Goal: Communication & Community: Answer question/provide support

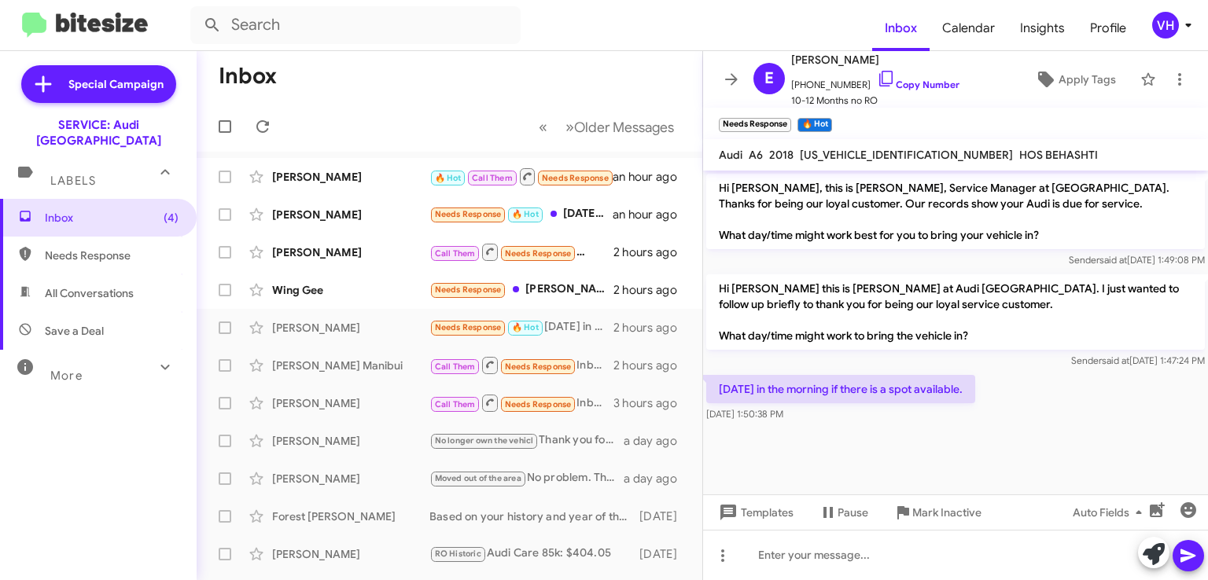
click at [816, 425] on div "[DATE] in the morning if there is a spot available. [DATE] 1:50:38 PM" at bounding box center [955, 398] width 505 height 53
click at [887, 154] on span "[US_VEHICLE_IDENTIFICATION_NUMBER]" at bounding box center [906, 155] width 213 height 14
copy span "[US_VEHICLE_IDENTIFICATION_NUMBER]"
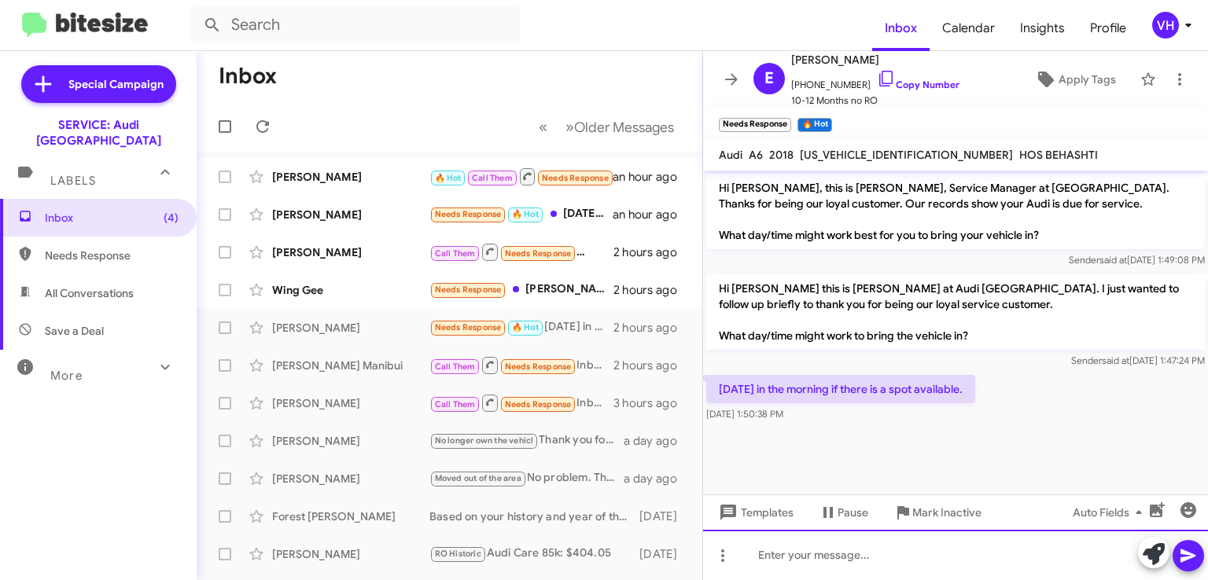
click at [913, 543] on div at bounding box center [955, 555] width 505 height 50
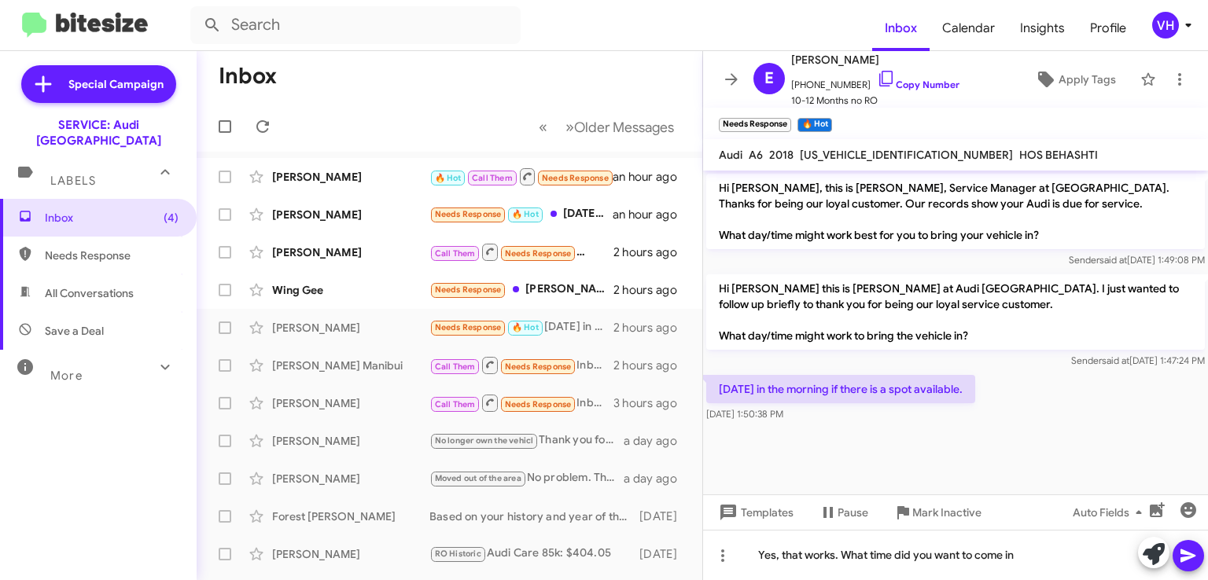
click at [324, 170] on div "[PERSON_NAME]" at bounding box center [350, 177] width 157 height 16
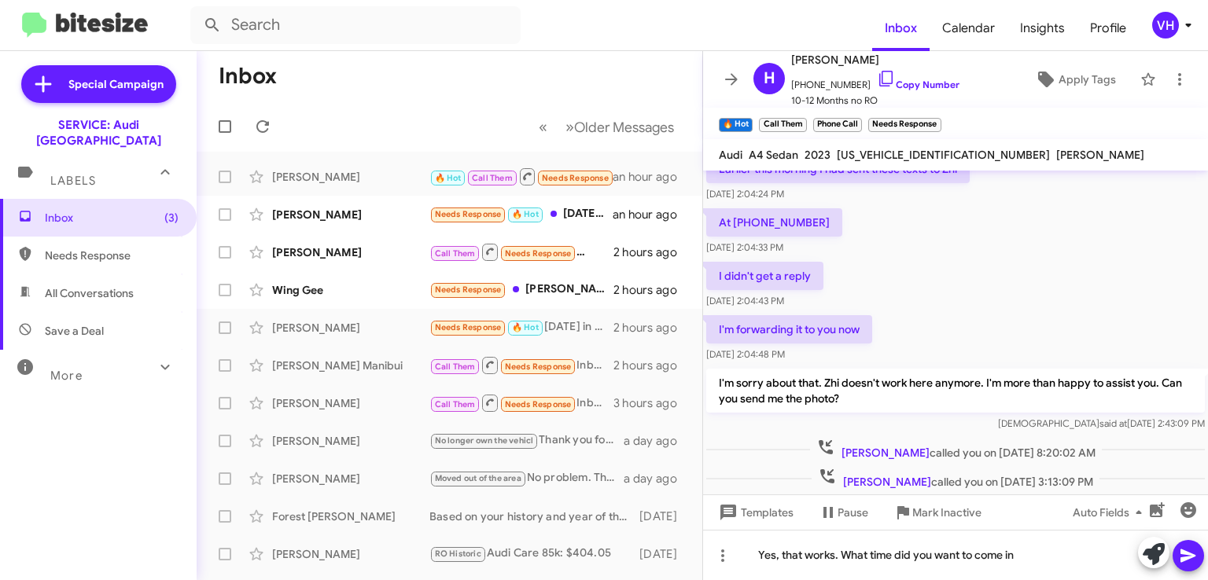
scroll to position [208, 0]
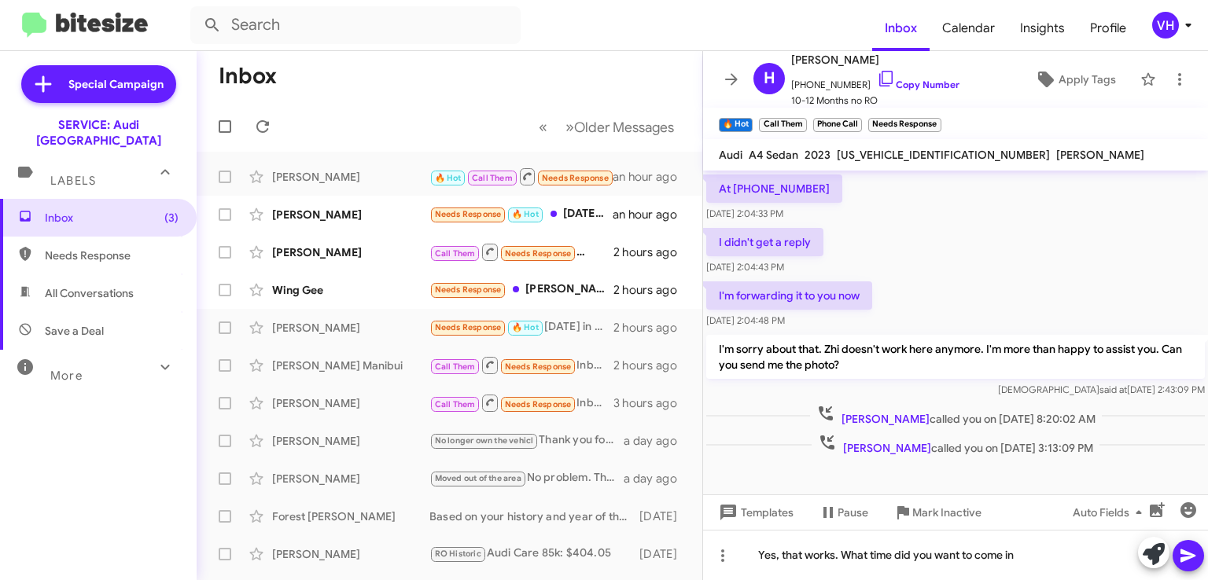
click at [937, 123] on span "×" at bounding box center [937, 117] width 9 height 19
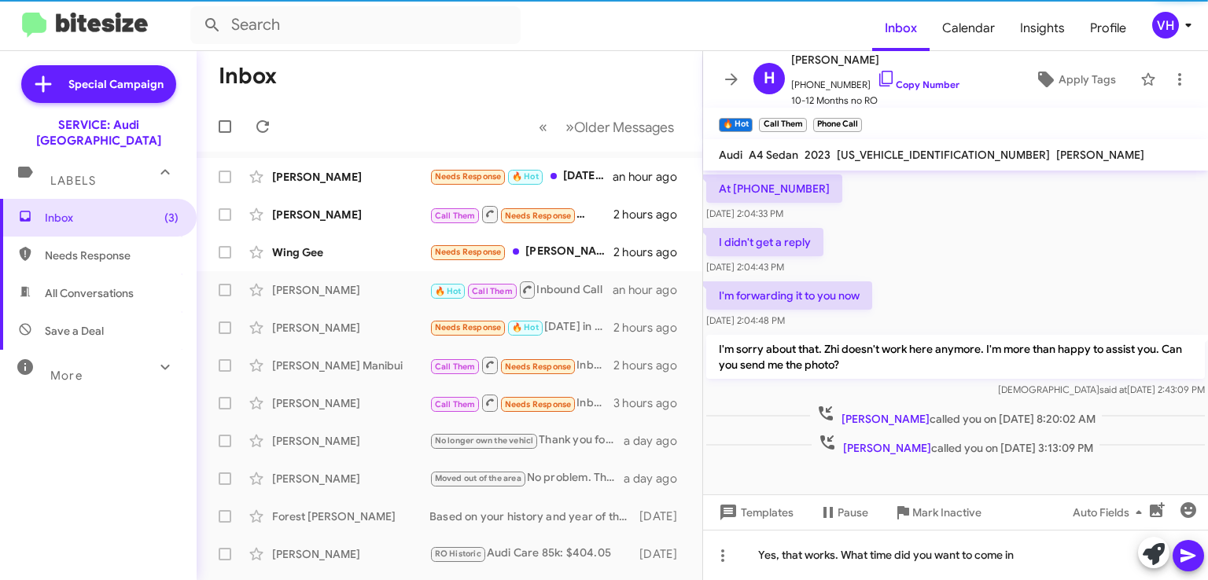
click at [861, 118] on span "×" at bounding box center [857, 117] width 9 height 19
click at [802, 118] on span "×" at bounding box center [802, 117] width 9 height 19
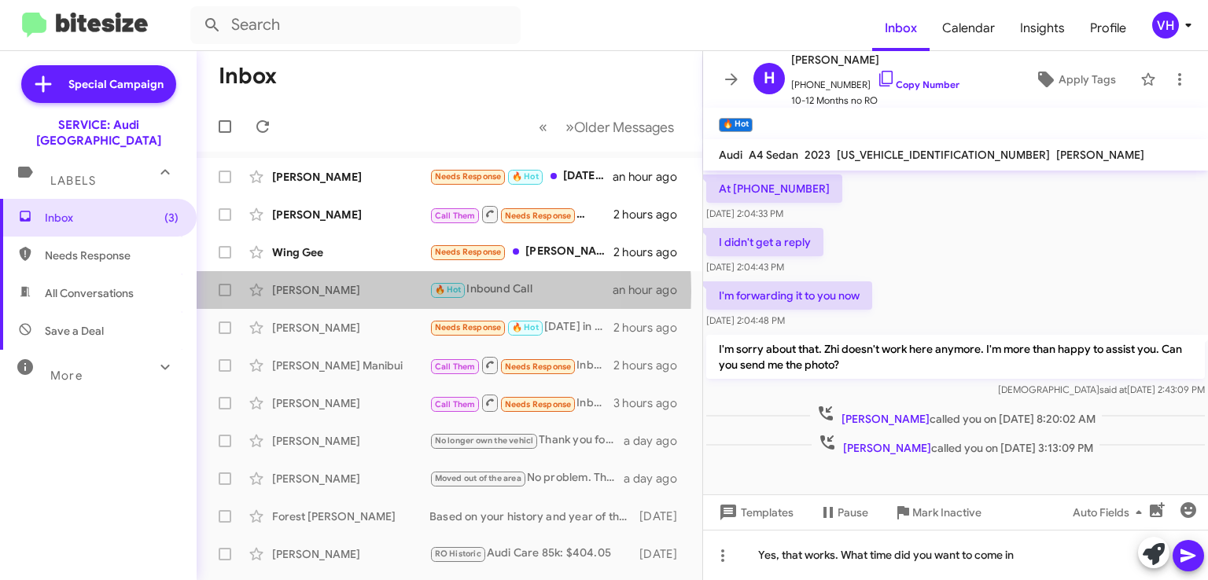
click at [356, 291] on div "[PERSON_NAME]" at bounding box center [350, 290] width 157 height 16
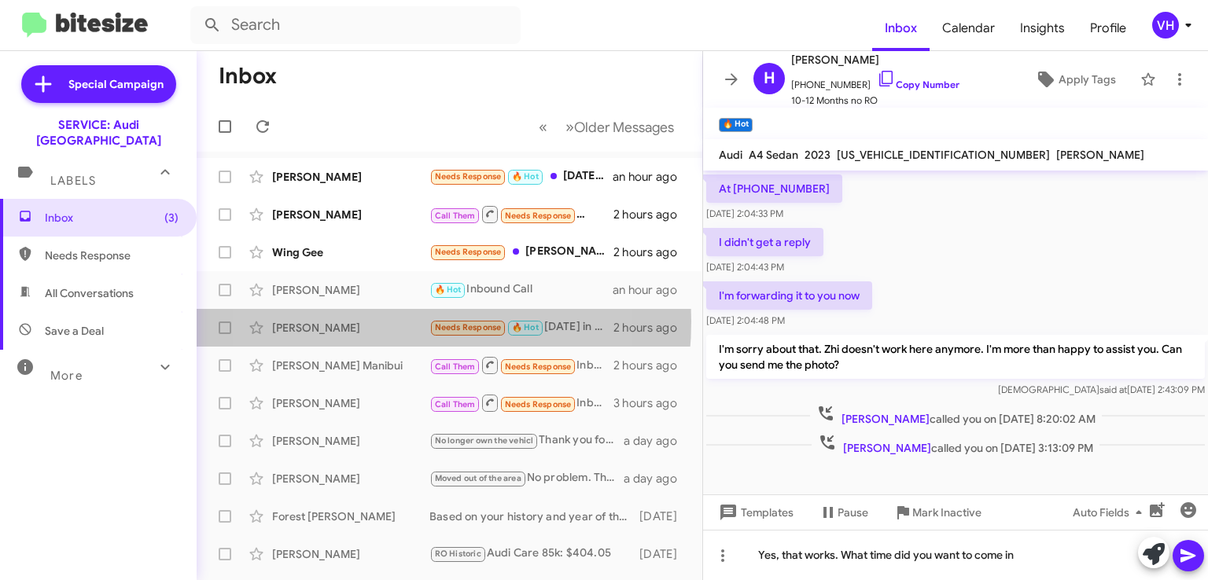
click at [362, 322] on div "[PERSON_NAME]" at bounding box center [350, 328] width 157 height 16
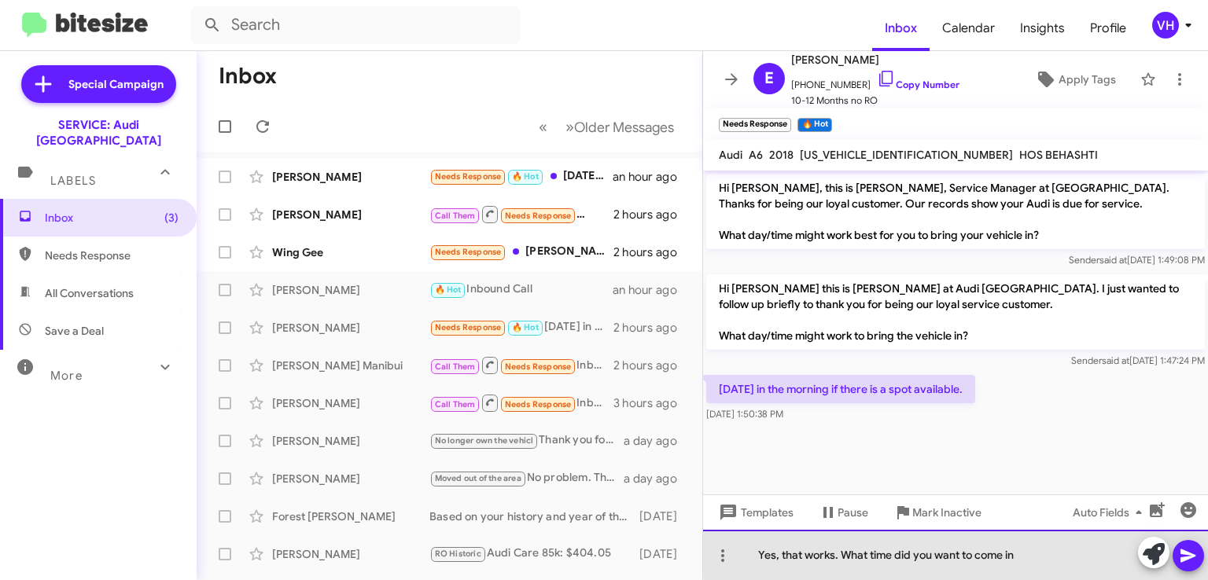
click at [1039, 553] on div "Yes, that works. What time did you want to come in" at bounding box center [955, 555] width 505 height 50
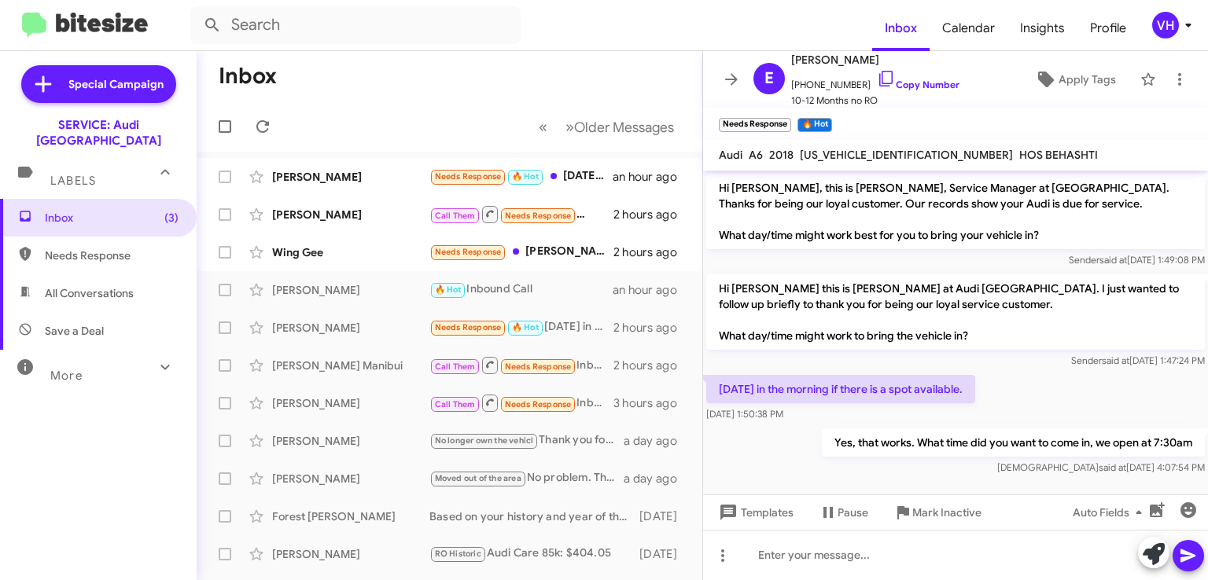
click at [333, 250] on div "Wing Gee" at bounding box center [350, 253] width 157 height 16
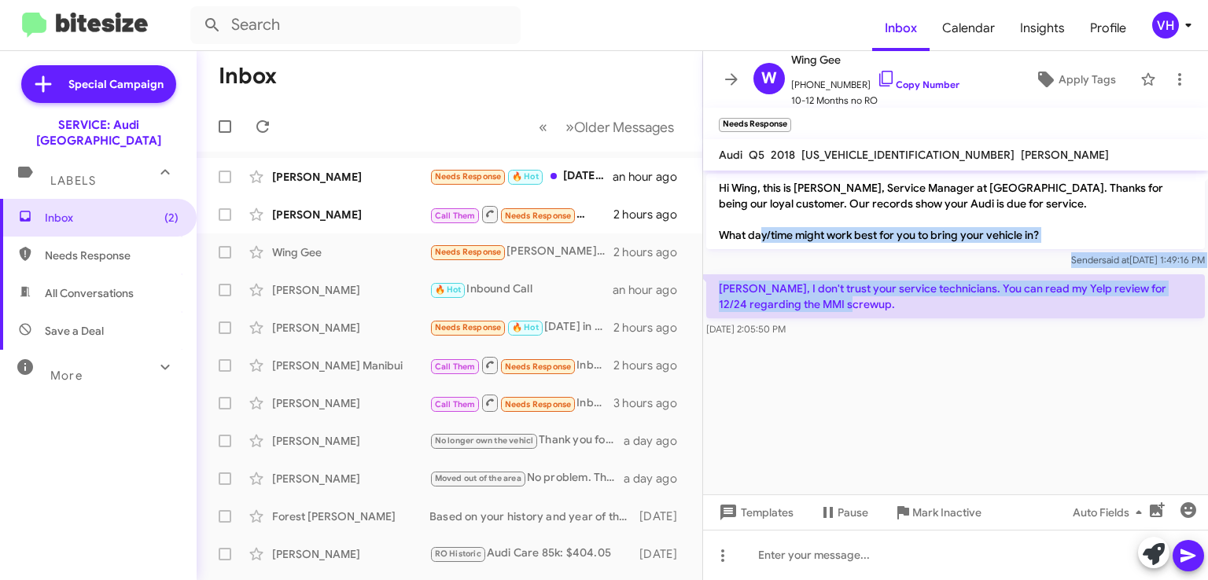
drag, startPoint x: 850, startPoint y: 304, endPoint x: 761, endPoint y: 228, distance: 116.5
click at [762, 230] on div "Hi Wing, this is [PERSON_NAME], Service Manager at [GEOGRAPHIC_DATA]. Thanks fo…" at bounding box center [955, 256] width 505 height 170
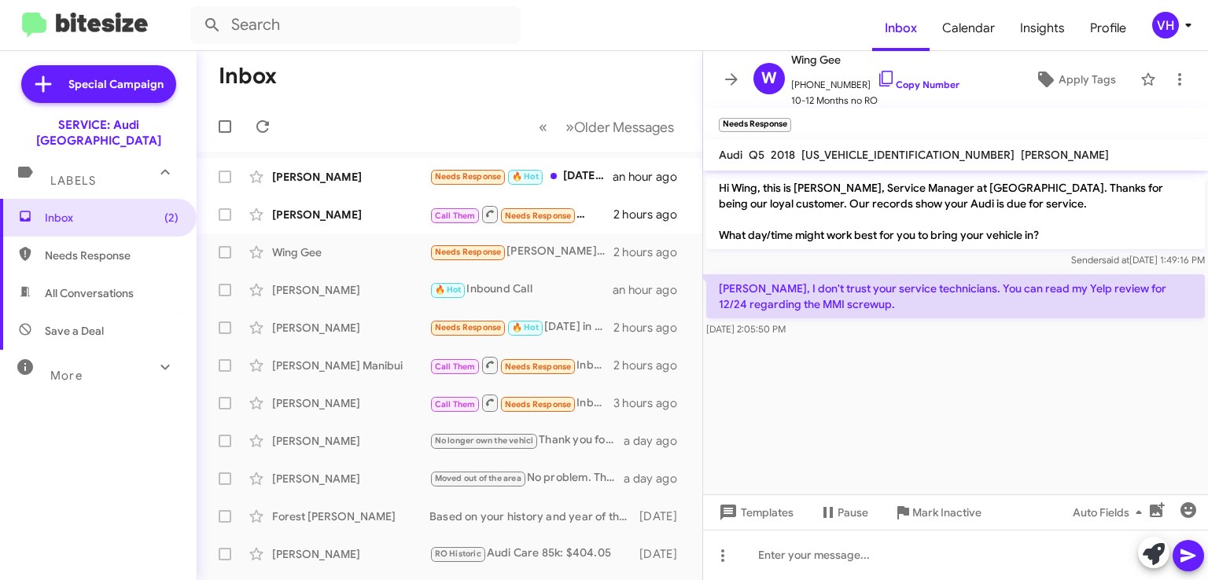
click at [760, 205] on p "Hi Wing, this is [PERSON_NAME], Service Manager at [GEOGRAPHIC_DATA]. Thanks fo…" at bounding box center [955, 212] width 499 height 76
click at [891, 87] on link "Copy Number" at bounding box center [918, 85] width 83 height 12
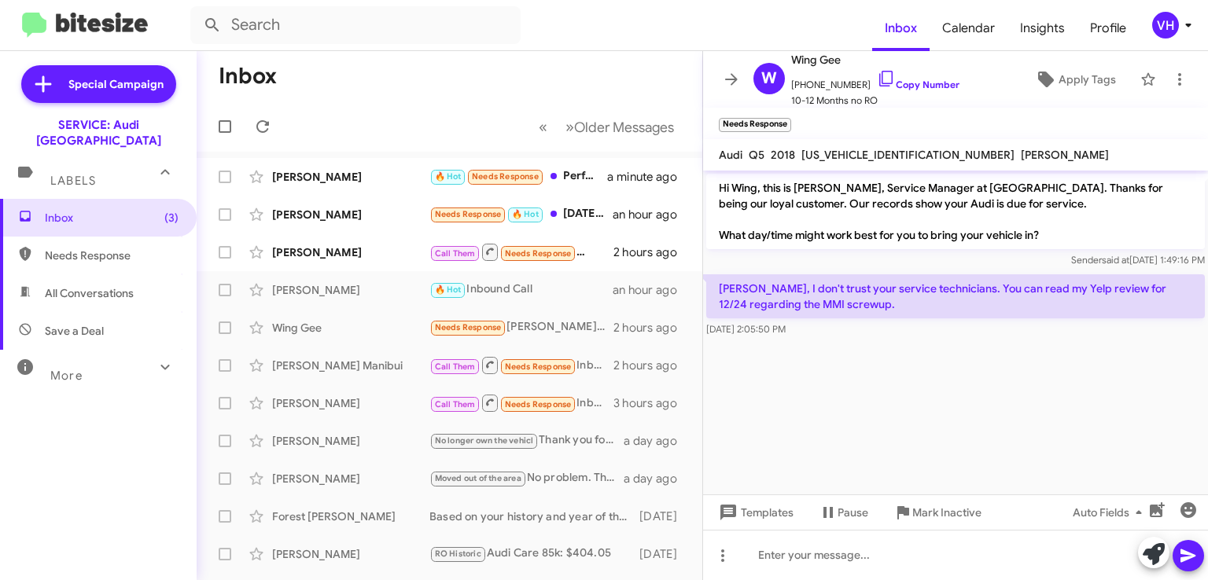
click at [1189, 400] on cdk-virtual-scroll-viewport "Hi Wing, this is [PERSON_NAME], Service Manager at [GEOGRAPHIC_DATA]. Thanks fo…" at bounding box center [955, 333] width 505 height 324
click at [1149, 378] on cdk-virtual-scroll-viewport "Hi Wing, this is [PERSON_NAME], Service Manager at [GEOGRAPHIC_DATA]. Thanks fo…" at bounding box center [955, 333] width 505 height 324
click at [787, 120] on span "×" at bounding box center [787, 117] width 9 height 19
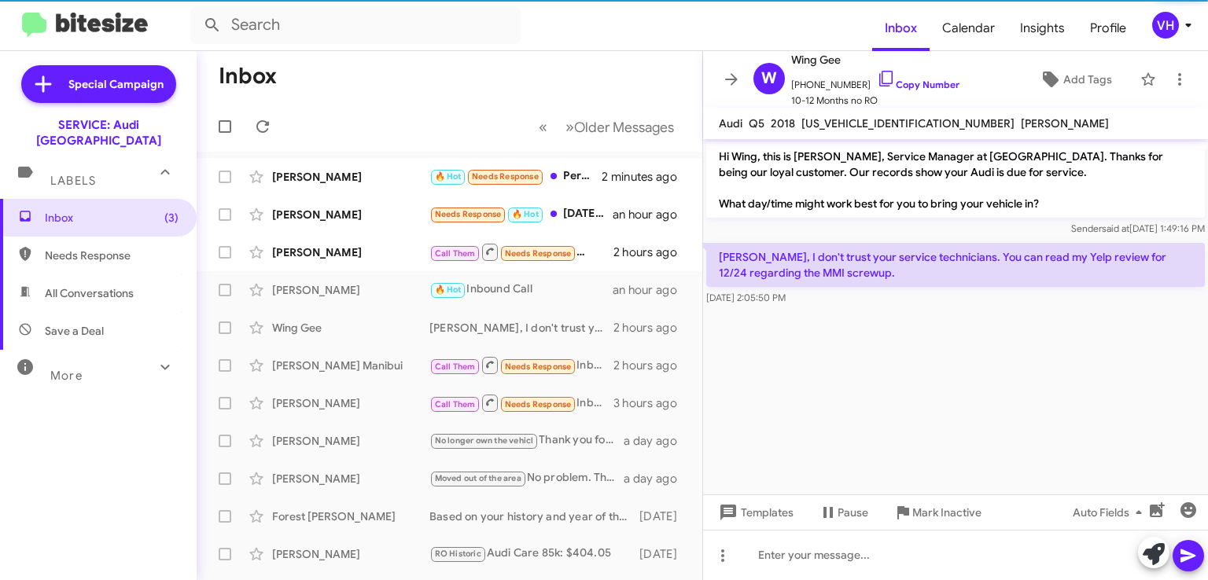
click at [352, 252] on div "[PERSON_NAME]" at bounding box center [350, 253] width 157 height 16
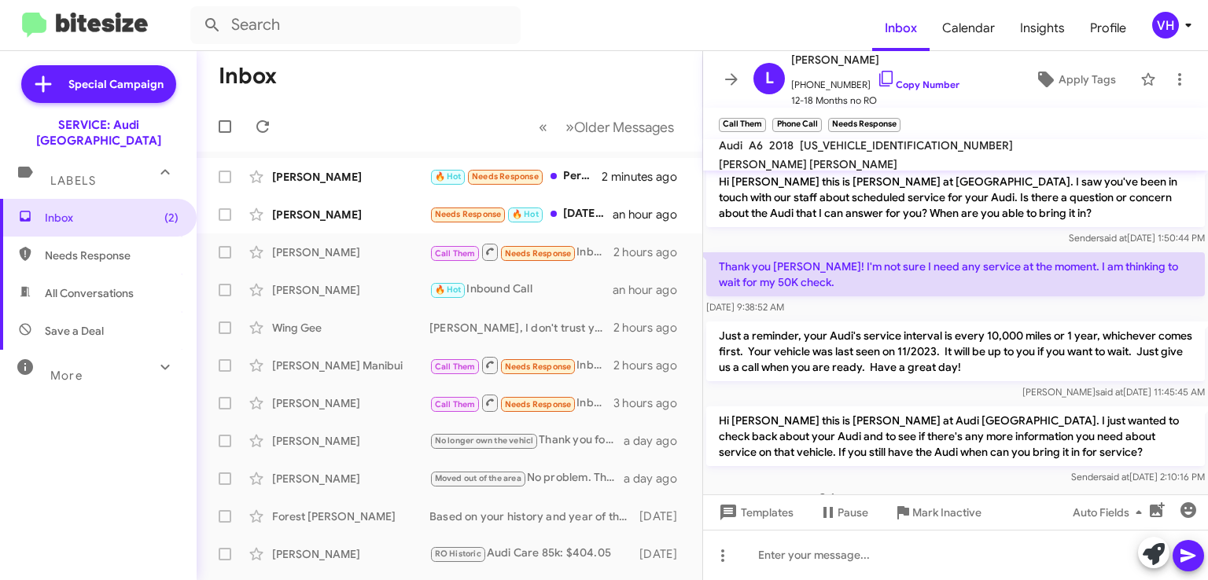
scroll to position [154, 0]
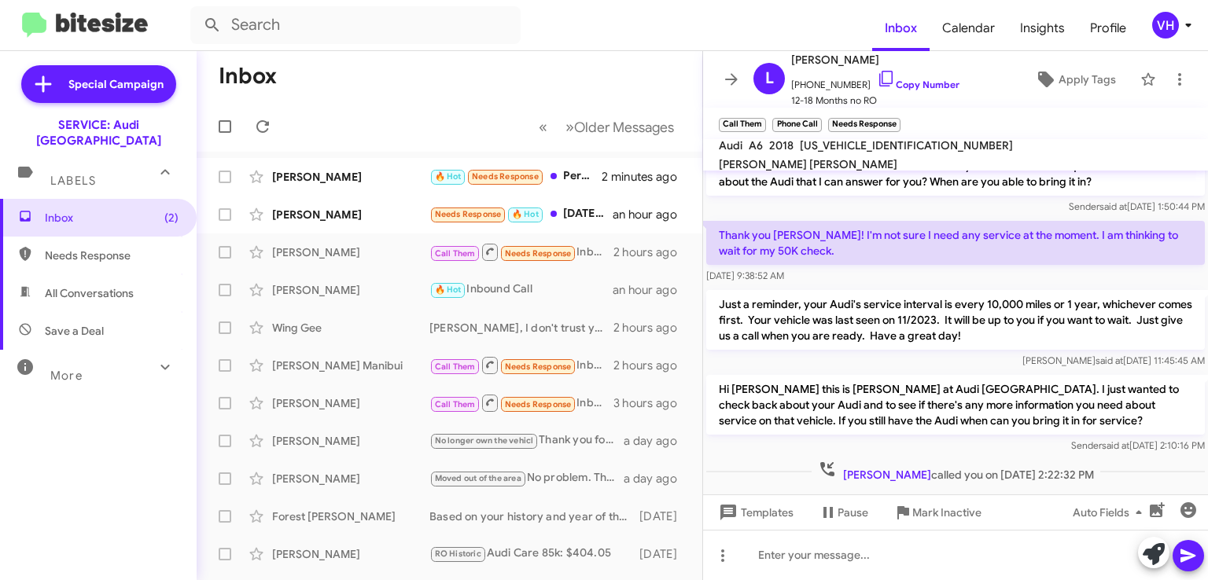
click at [899, 117] on span "×" at bounding box center [896, 117] width 9 height 19
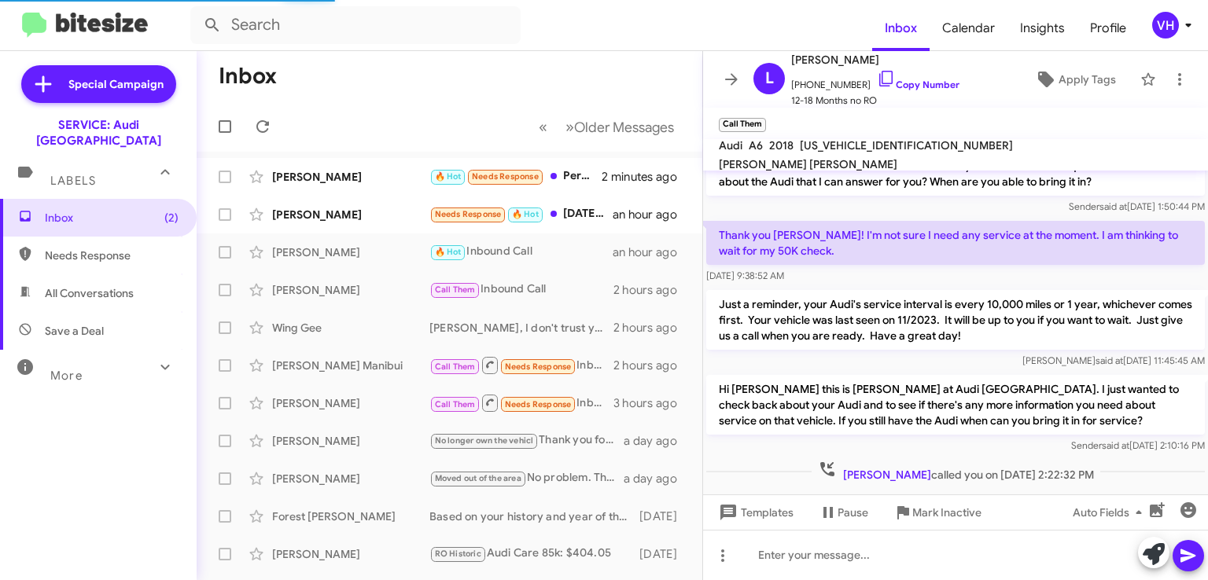
click at [298, 220] on div "[PERSON_NAME]" at bounding box center [350, 215] width 157 height 16
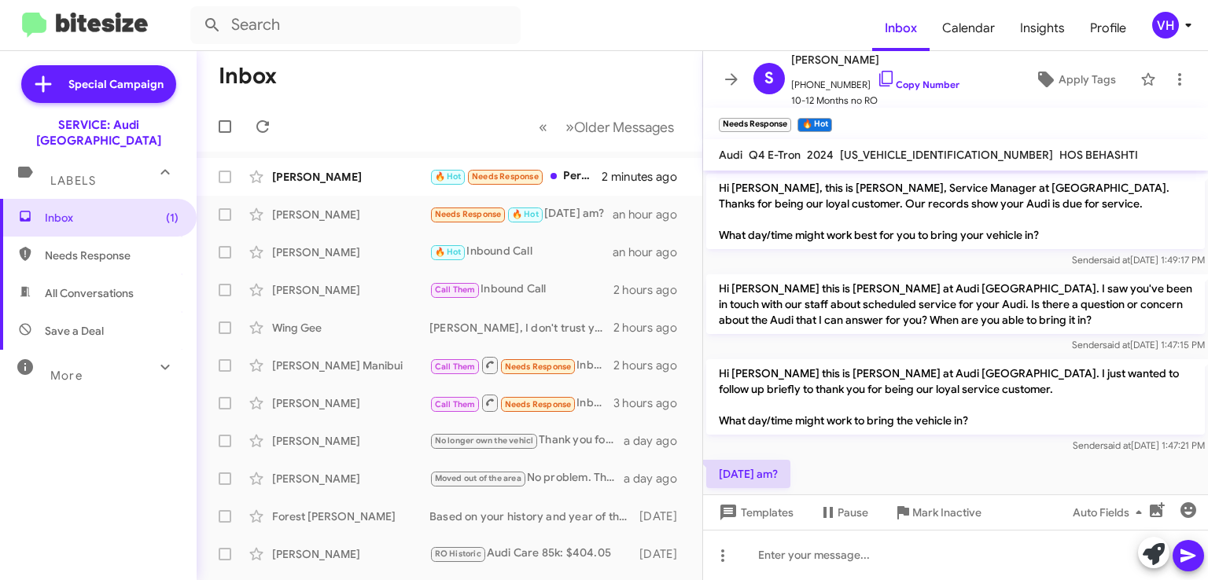
click at [334, 166] on div "[PERSON_NAME] 🔥 Hot Needs Response Perfect 7:30 will work. 2 minutes ago" at bounding box center [449, 176] width 481 height 31
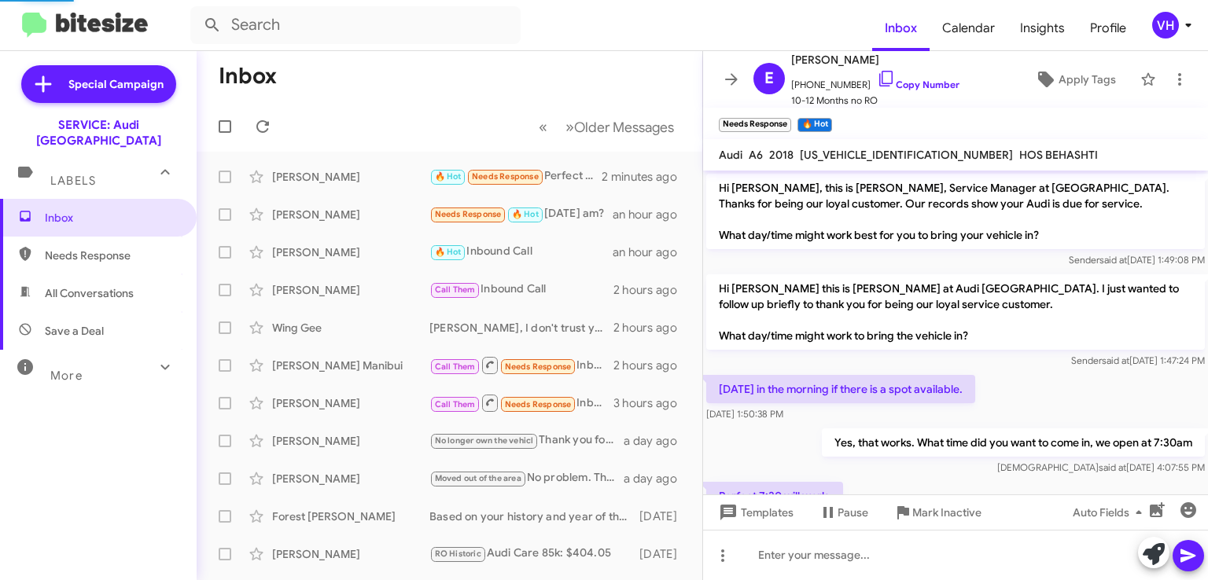
scroll to position [57, 0]
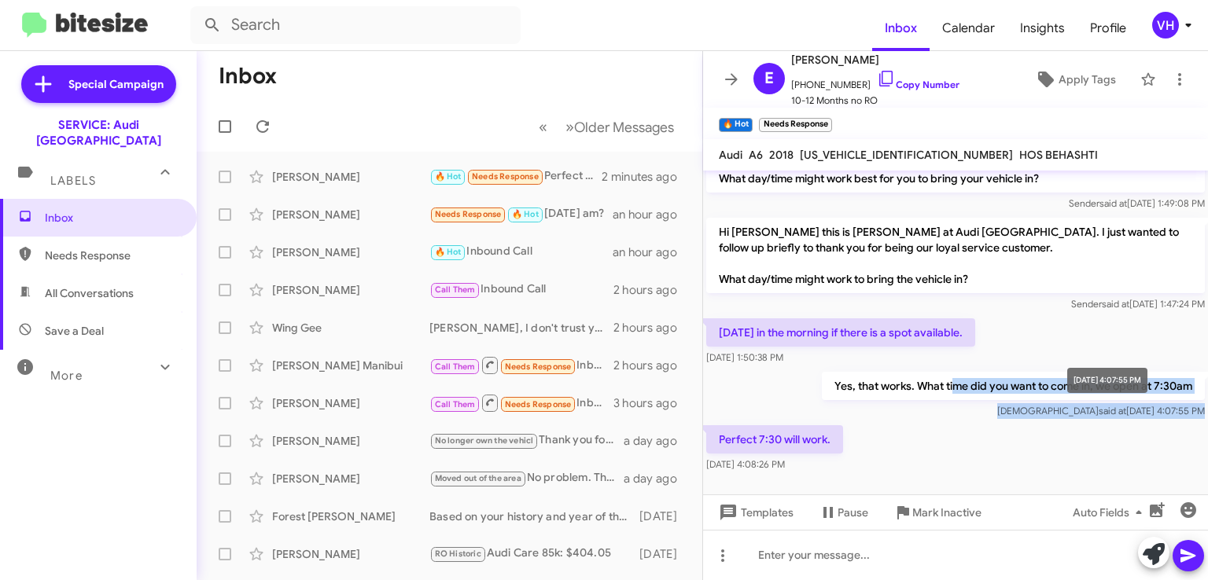
drag, startPoint x: 1050, startPoint y: 366, endPoint x: 1160, endPoint y: 409, distance: 118.3
click at [1160, 409] on div "Yes, that works. What time did you want to come in, we open at 7:30am [PERSON_N…" at bounding box center [1013, 395] width 383 height 47
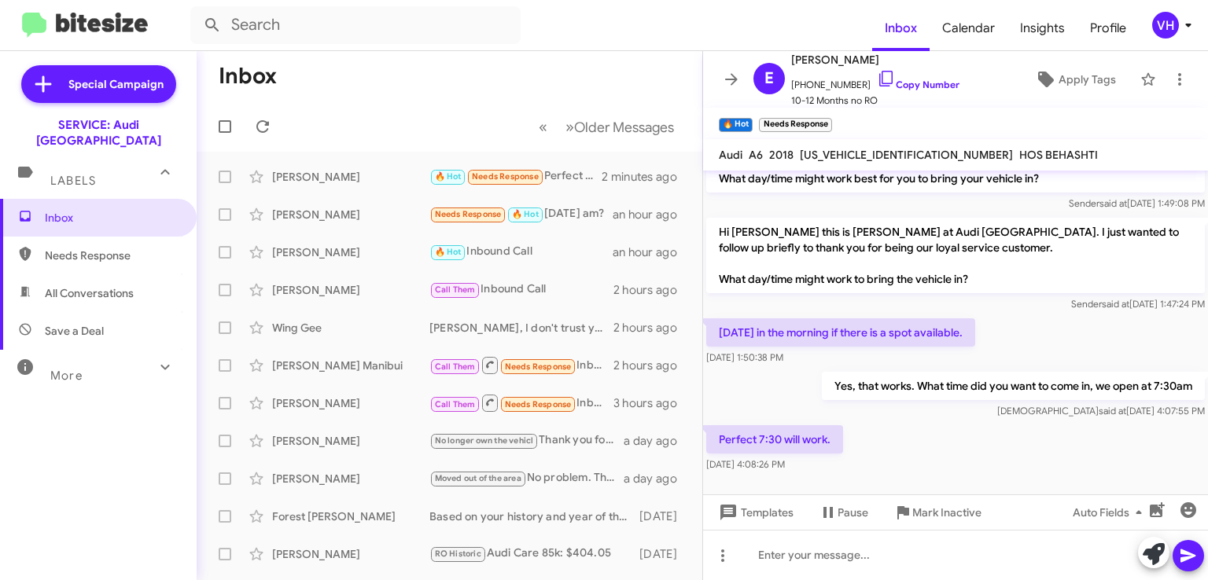
click at [1156, 426] on div "Perfect 7:30 will work. [DATE] 4:08:26 PM" at bounding box center [955, 448] width 505 height 53
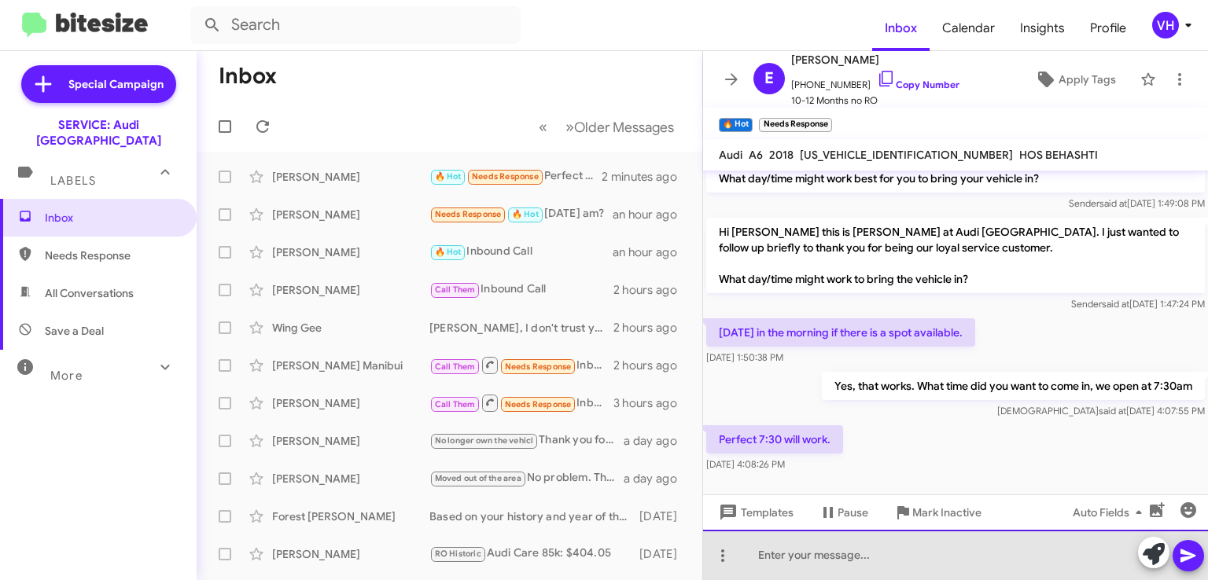
click at [915, 545] on div at bounding box center [955, 555] width 505 height 50
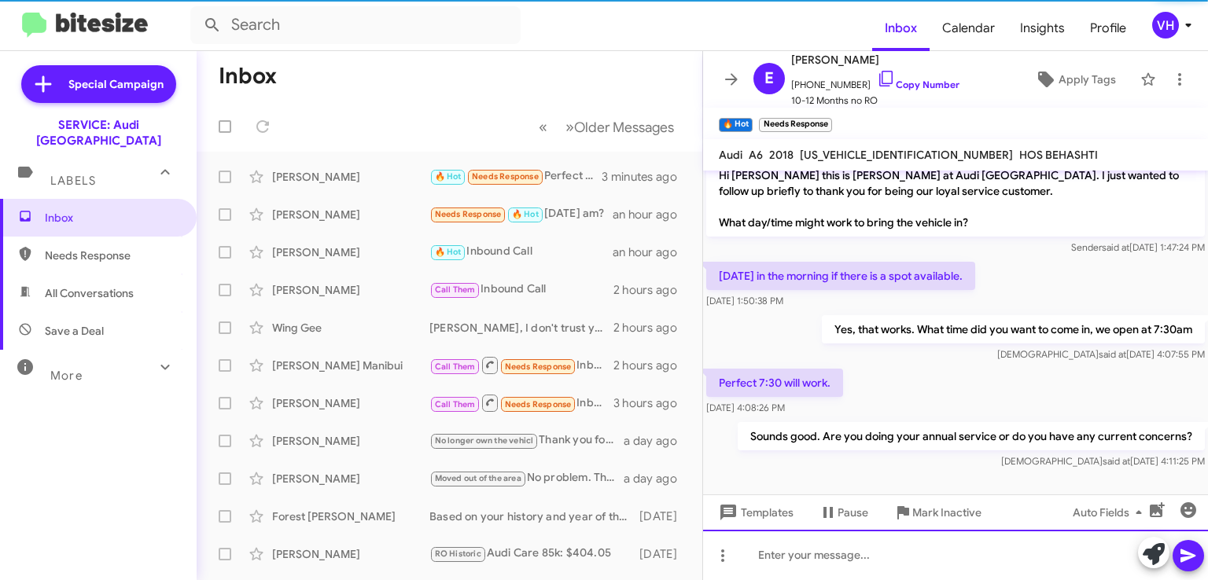
scroll to position [115, 0]
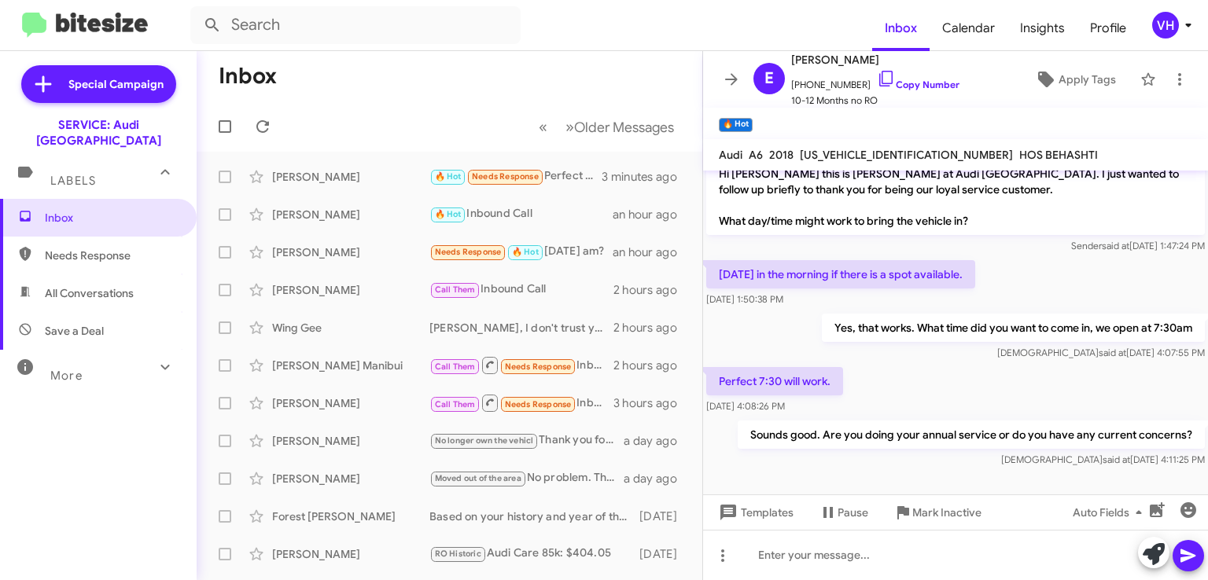
click at [315, 249] on div "[PERSON_NAME]" at bounding box center [350, 253] width 157 height 16
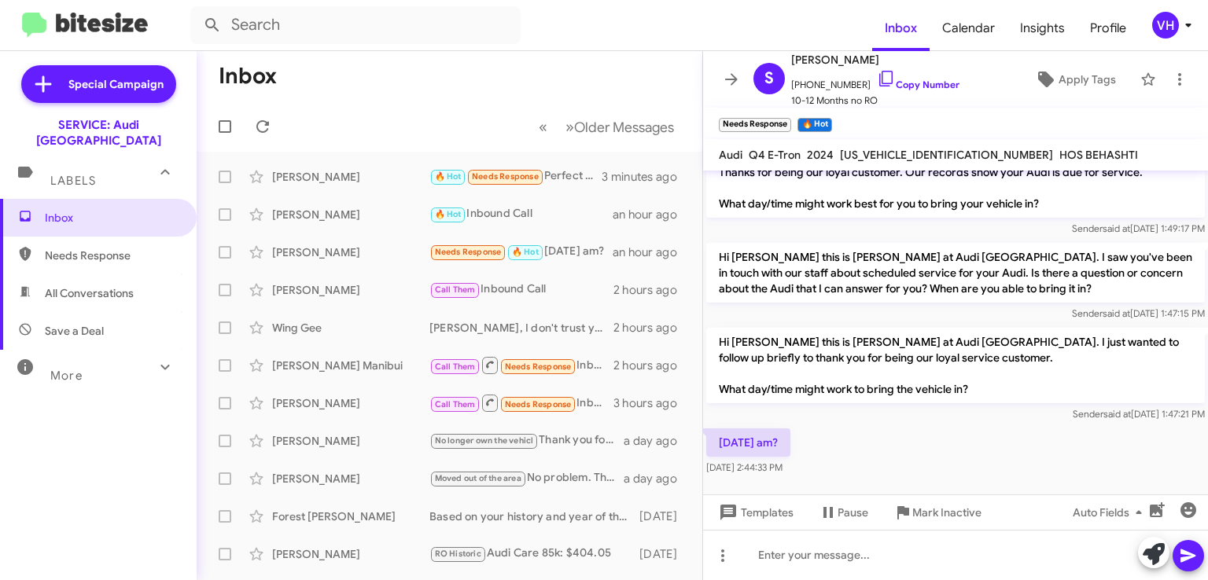
click at [815, 352] on p "Hi [PERSON_NAME] this is [PERSON_NAME] at Audi [GEOGRAPHIC_DATA]. I just wanted…" at bounding box center [955, 366] width 499 height 76
click at [888, 155] on span "[US_VEHICLE_IDENTIFICATION_NUMBER]" at bounding box center [946, 155] width 213 height 14
copy span "[US_VEHICLE_IDENTIFICATION_NUMBER]"
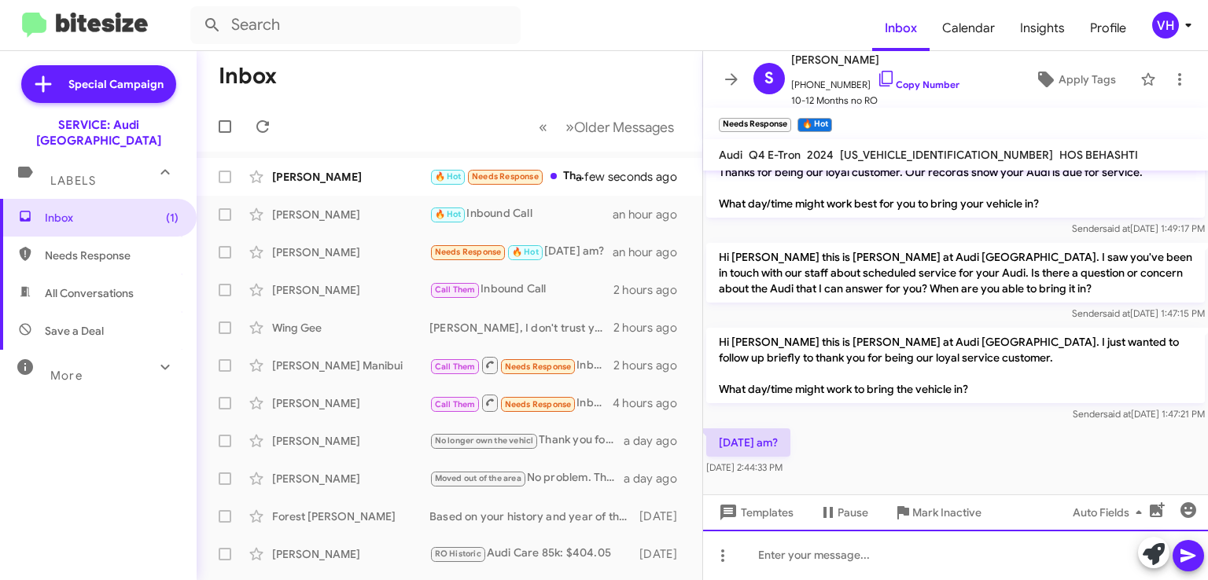
click at [846, 558] on div at bounding box center [955, 555] width 505 height 50
click at [883, 551] on div at bounding box center [955, 555] width 505 height 50
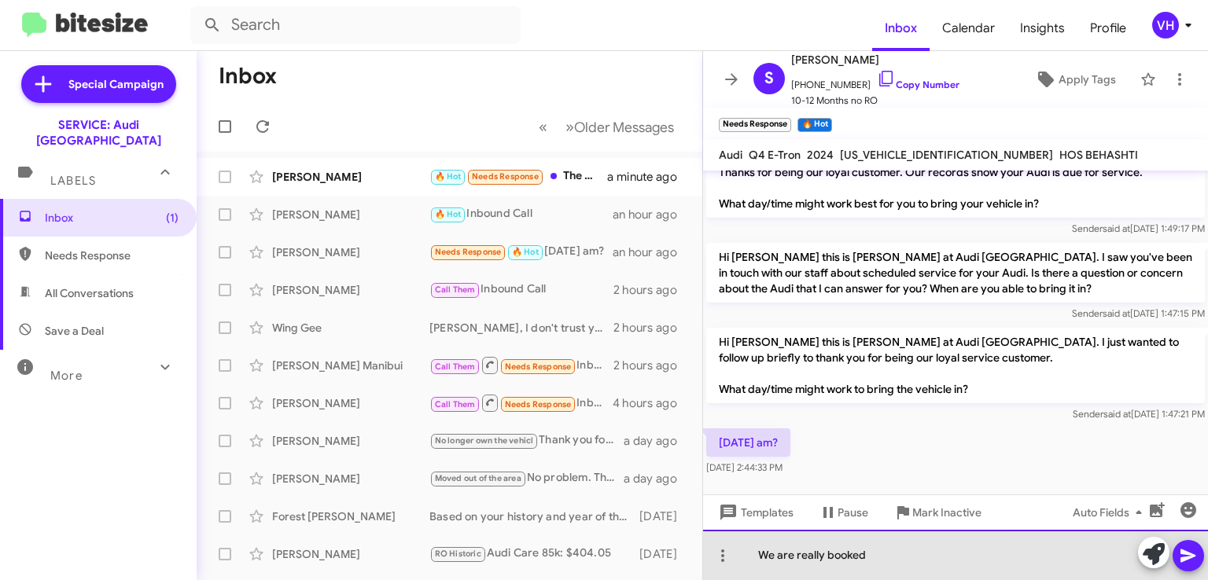
click at [809, 555] on div "We are really booked" at bounding box center [955, 555] width 505 height 50
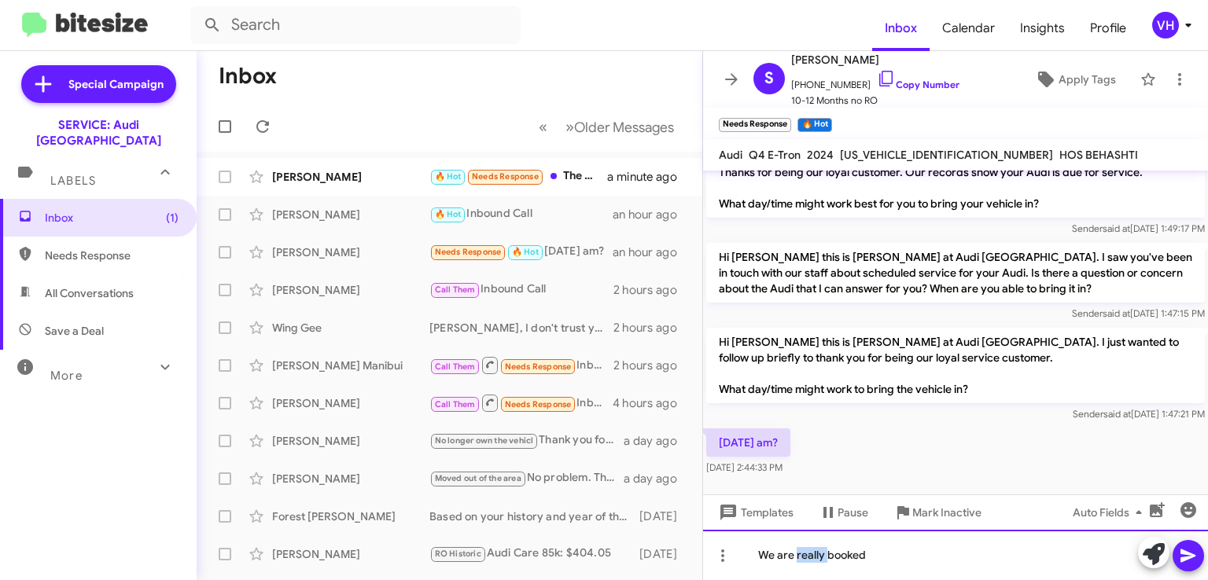
click at [809, 555] on div "We are really booked" at bounding box center [955, 555] width 505 height 50
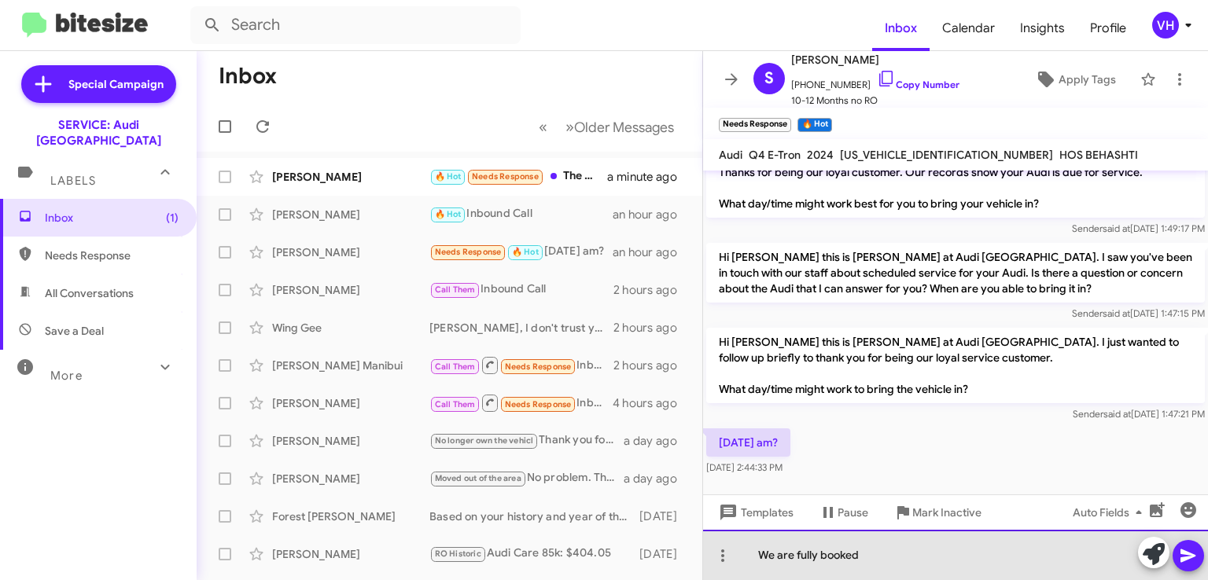
click at [906, 569] on div "We are fully booked" at bounding box center [955, 555] width 505 height 50
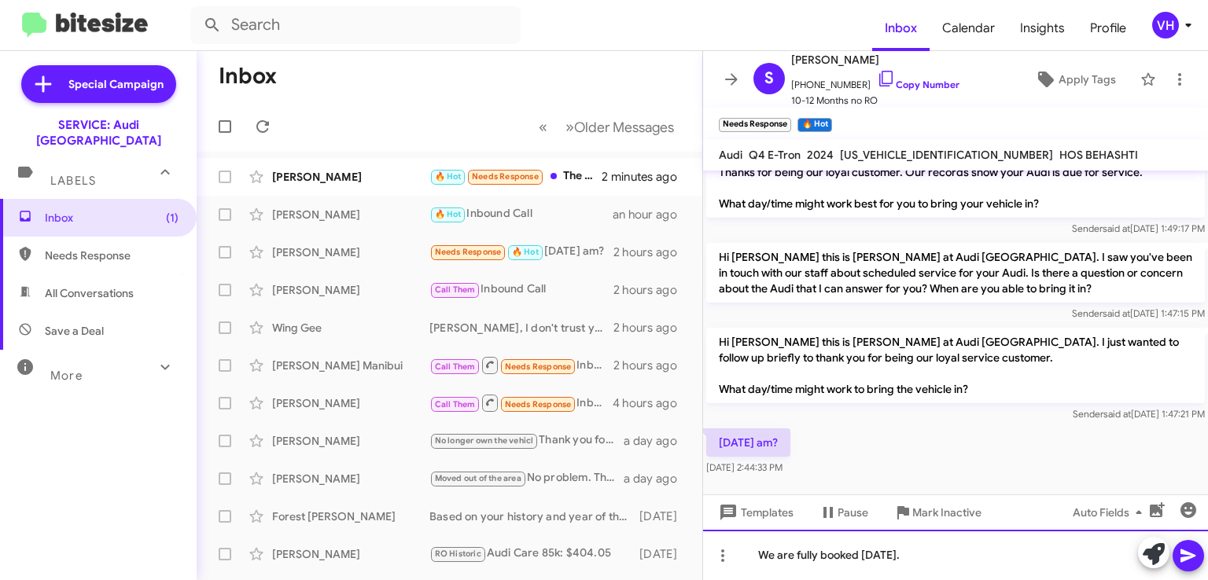
click at [901, 555] on div "We are fully booked [DATE]." at bounding box center [955, 555] width 505 height 50
click at [933, 548] on div "We are fully booked [DATE]." at bounding box center [955, 555] width 505 height 50
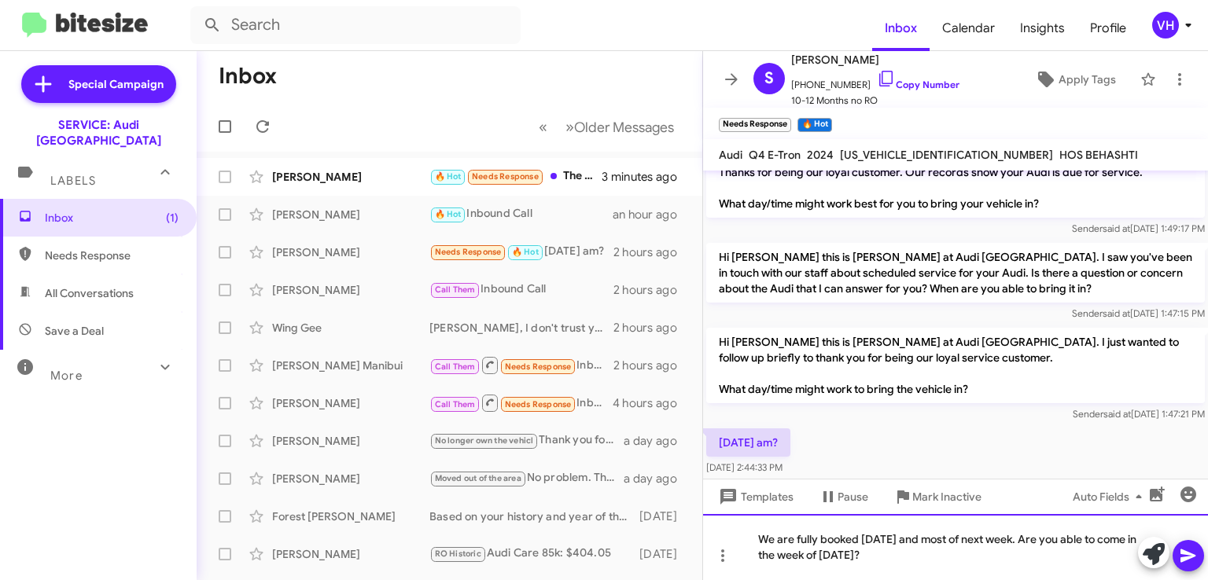
click at [892, 563] on div "We are fully booked [DATE] and most of next week. Are you able to come in the w…" at bounding box center [955, 547] width 505 height 66
click at [942, 558] on div "We are fully booked [DATE] and most of next week. Are you able to come in the w…" at bounding box center [955, 547] width 505 height 66
click at [1188, 551] on icon at bounding box center [1188, 556] width 15 height 13
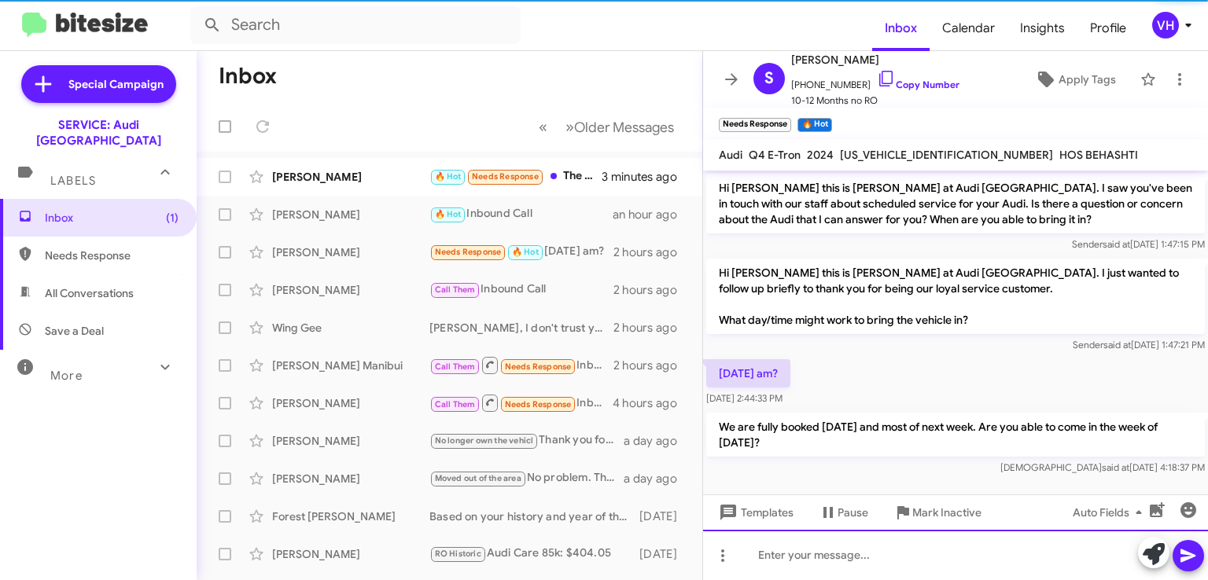
scroll to position [104, 0]
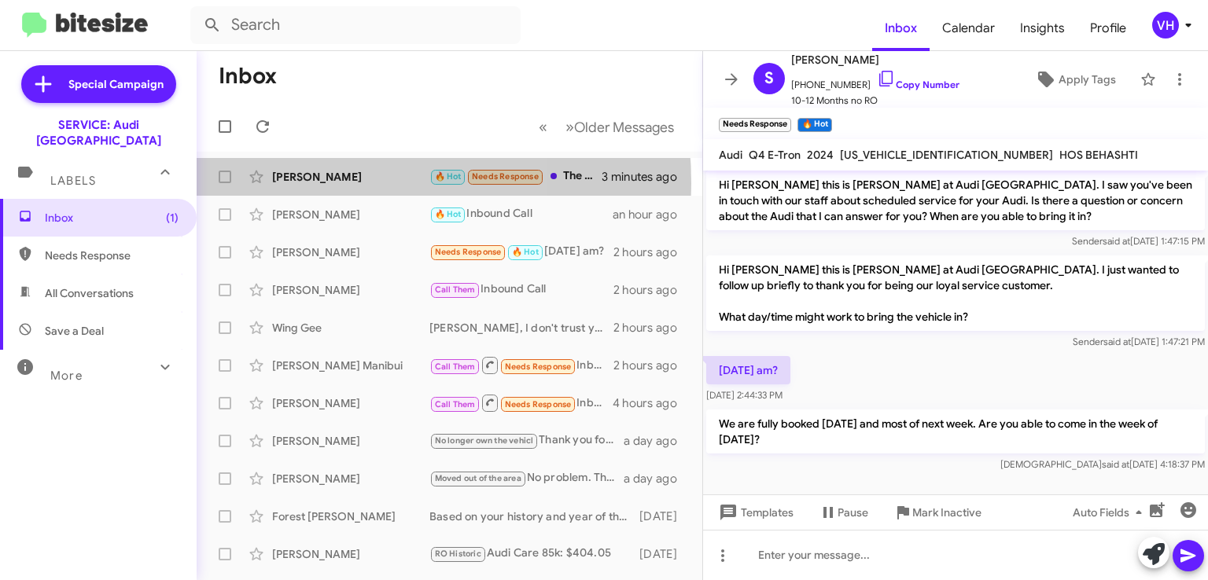
click at [319, 183] on div "[PERSON_NAME]" at bounding box center [350, 177] width 157 height 16
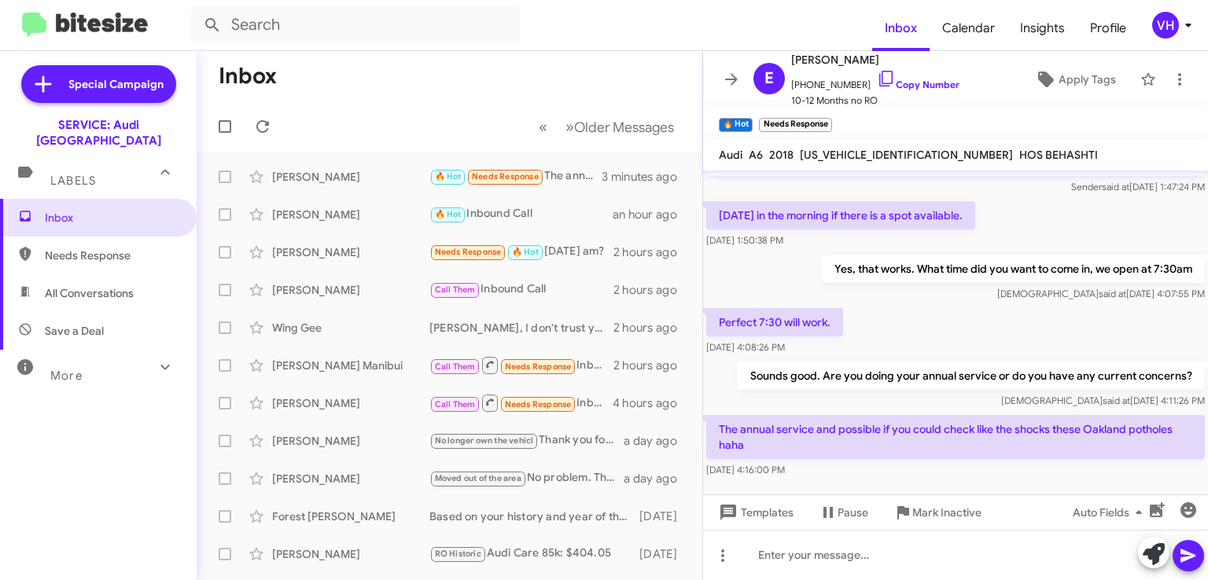
scroll to position [188, 0]
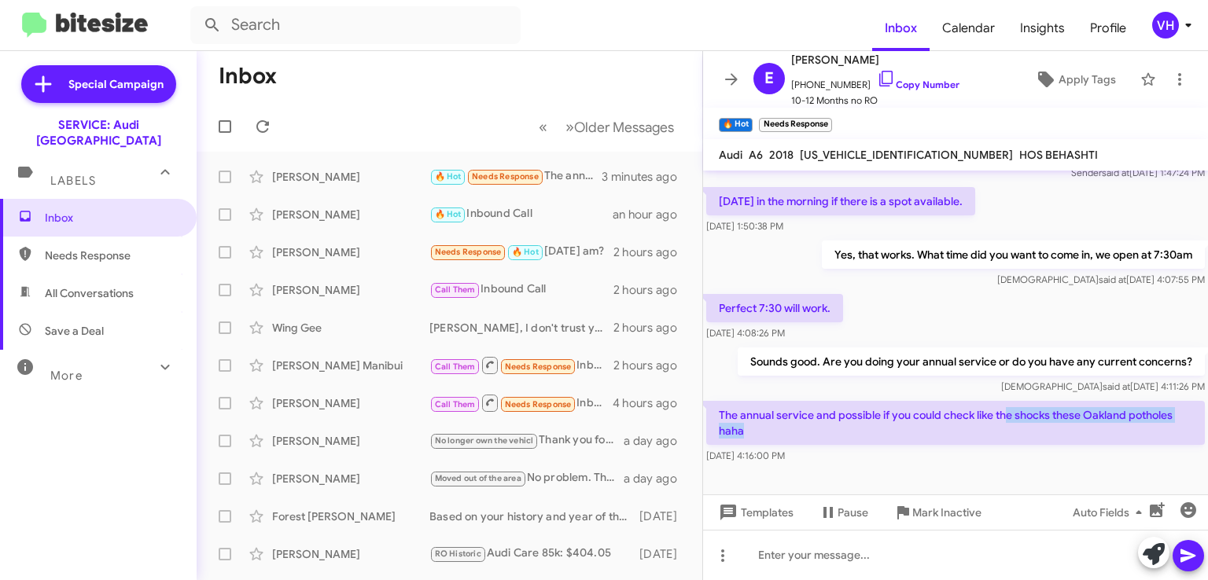
drag, startPoint x: 1010, startPoint y: 413, endPoint x: 1087, endPoint y: 447, distance: 84.2
click at [1068, 428] on p "The annual service and possible if you could check like the shocks these Oaklan…" at bounding box center [955, 423] width 499 height 44
click at [1102, 470] on div at bounding box center [955, 481] width 505 height 28
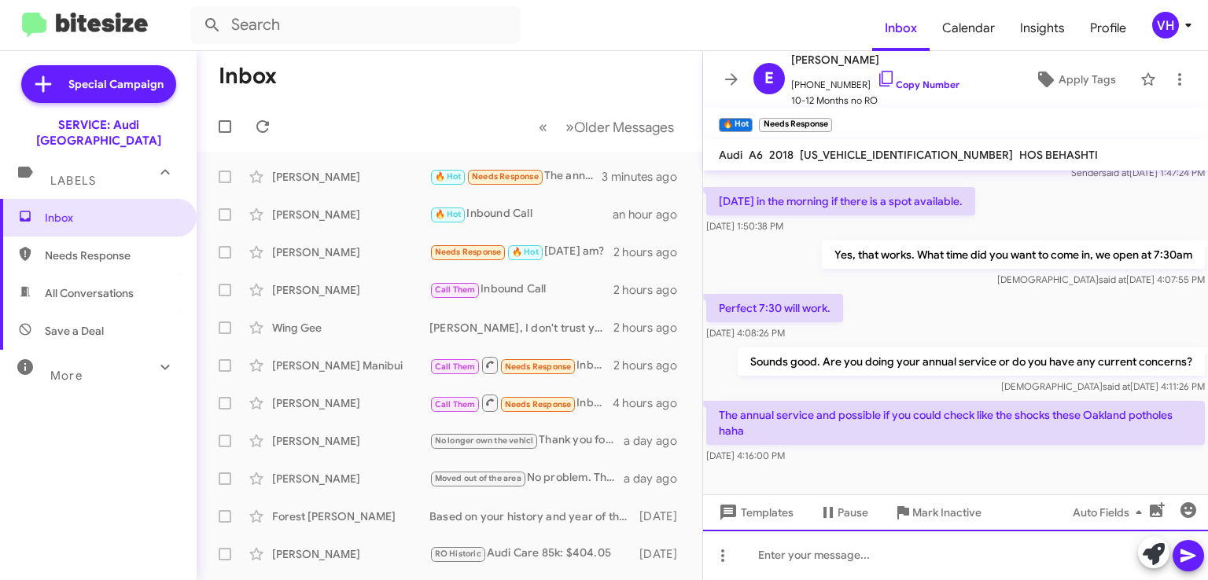
click at [1038, 554] on div at bounding box center [955, 555] width 505 height 50
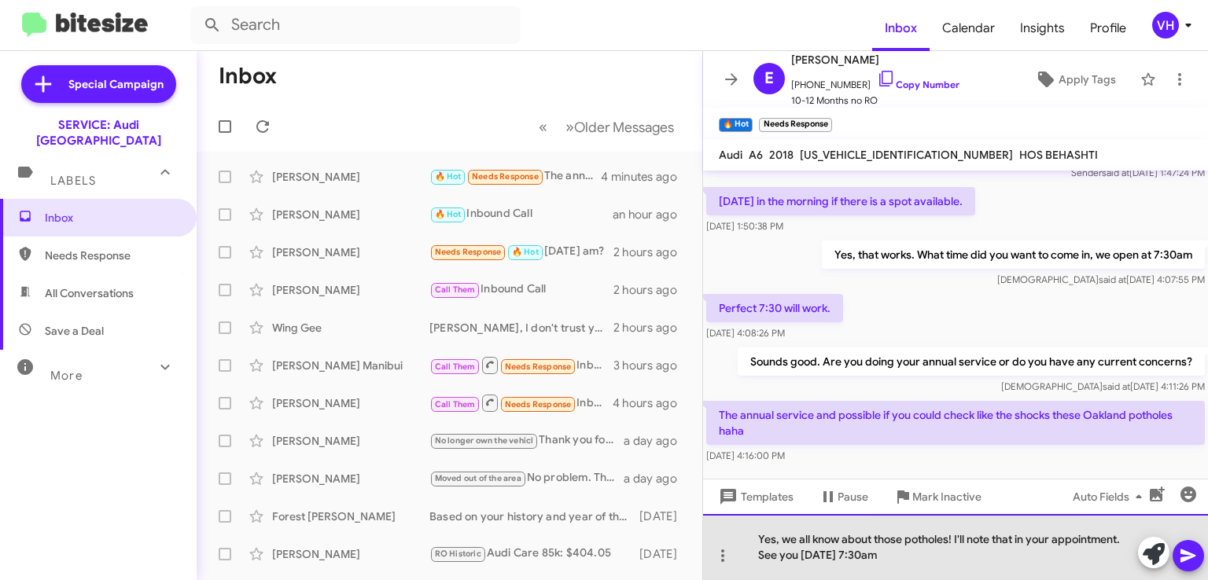
click at [945, 557] on div "Yes, we all know about those potholes! I'll note that in your appointment. See …" at bounding box center [955, 547] width 505 height 66
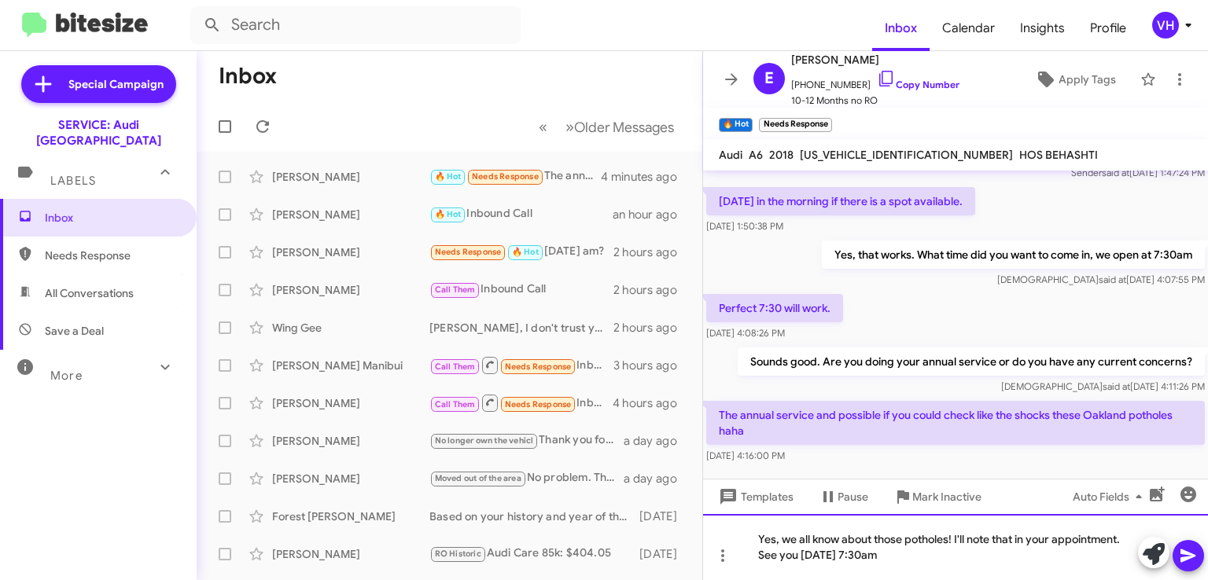
drag, startPoint x: 945, startPoint y: 557, endPoint x: 733, endPoint y: 533, distance: 212.9
click at [733, 533] on div "Yes, we all know about those potholes! I'll note that in your appointment. See …" at bounding box center [955, 547] width 505 height 66
click at [880, 544] on div "Yes, we all know about those potholes! I'll note that in your appointment. See …" at bounding box center [955, 547] width 505 height 66
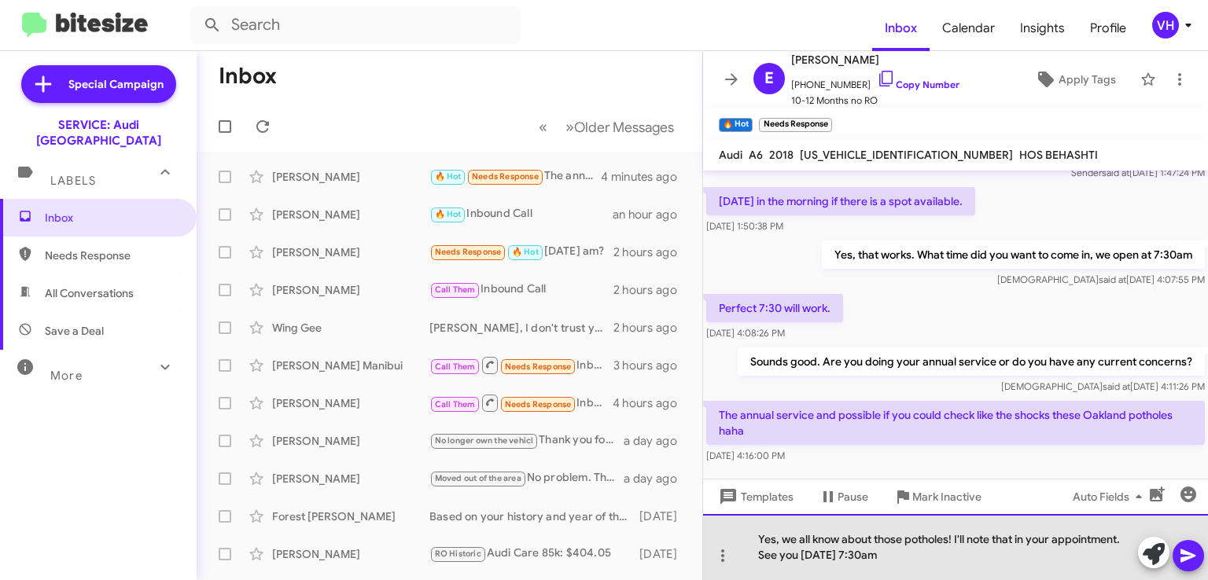
click at [903, 555] on div "Yes, we all know about those potholes! I'll note that in your appointment. See …" at bounding box center [955, 547] width 505 height 66
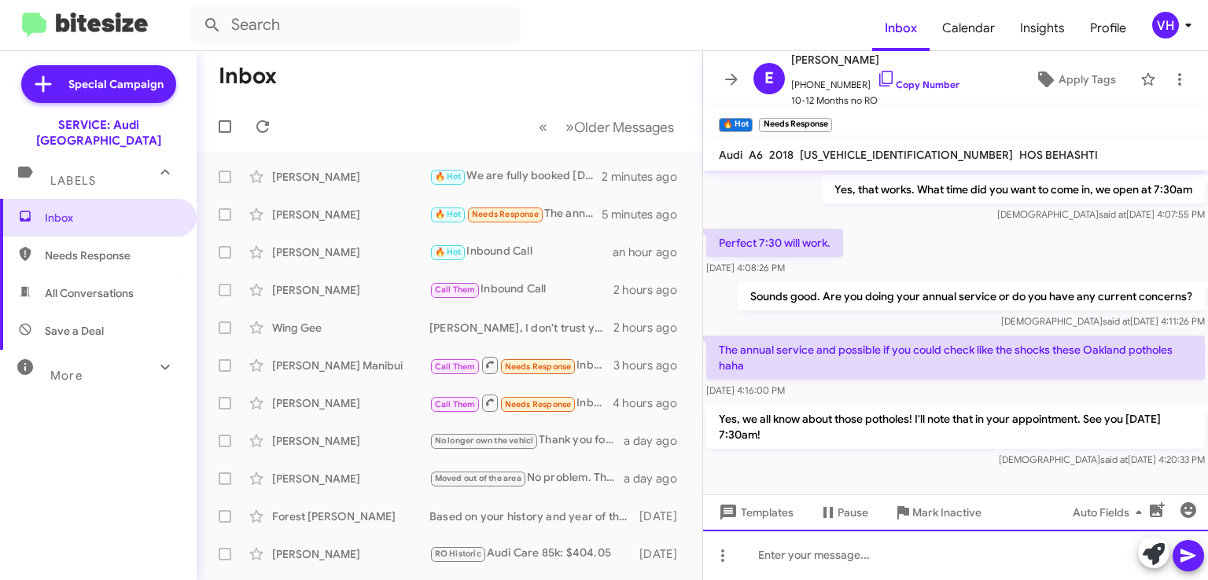
scroll to position [261, 0]
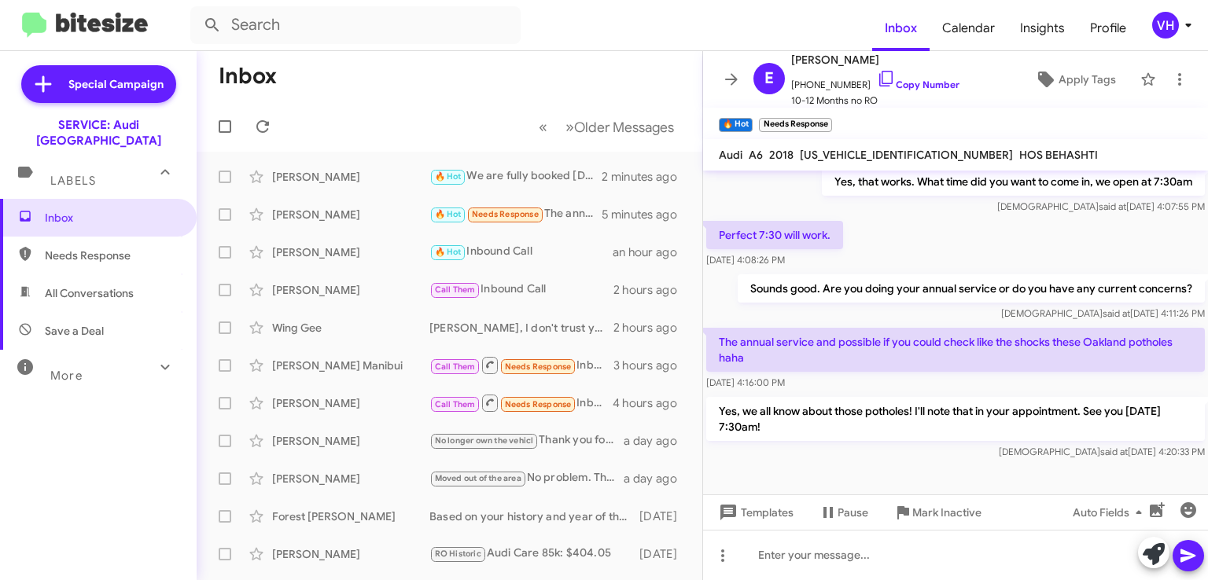
click at [853, 157] on span "[US_VEHICLE_IDENTIFICATION_NUMBER]" at bounding box center [906, 155] width 213 height 14
copy span "[US_VEHICLE_IDENTIFICATION_NUMBER]"
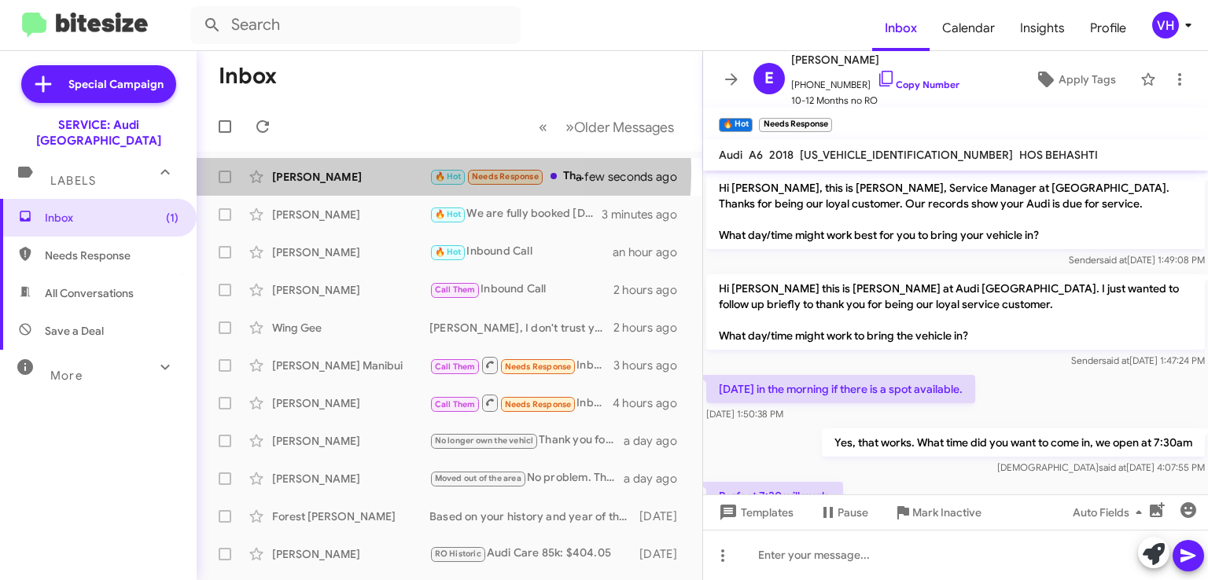
click at [338, 171] on div "[PERSON_NAME]" at bounding box center [350, 177] width 157 height 16
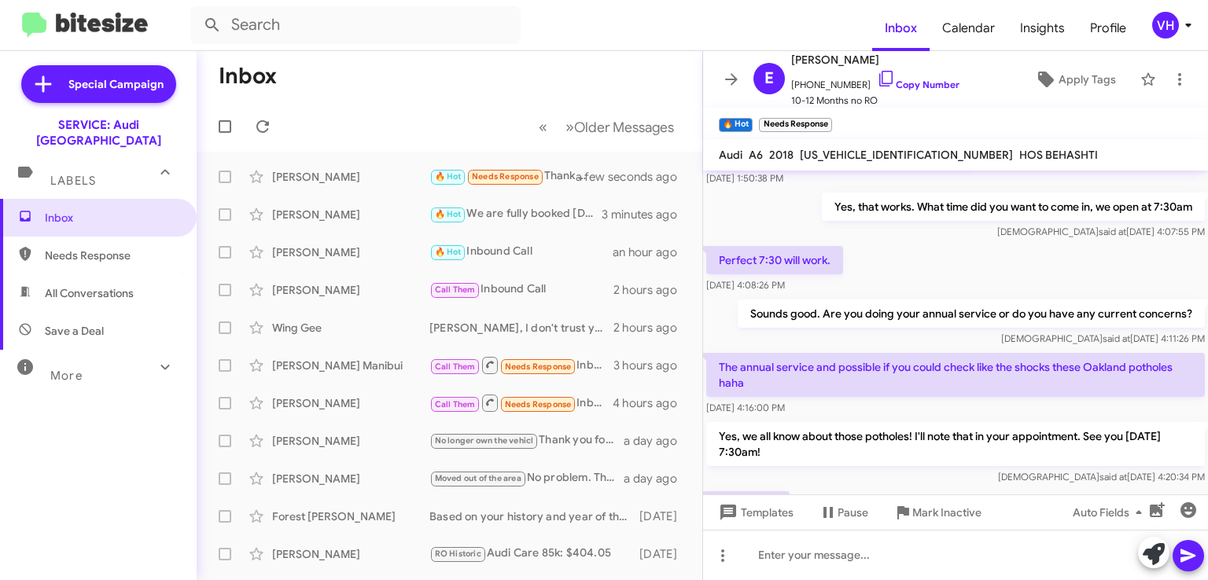
scroll to position [318, 0]
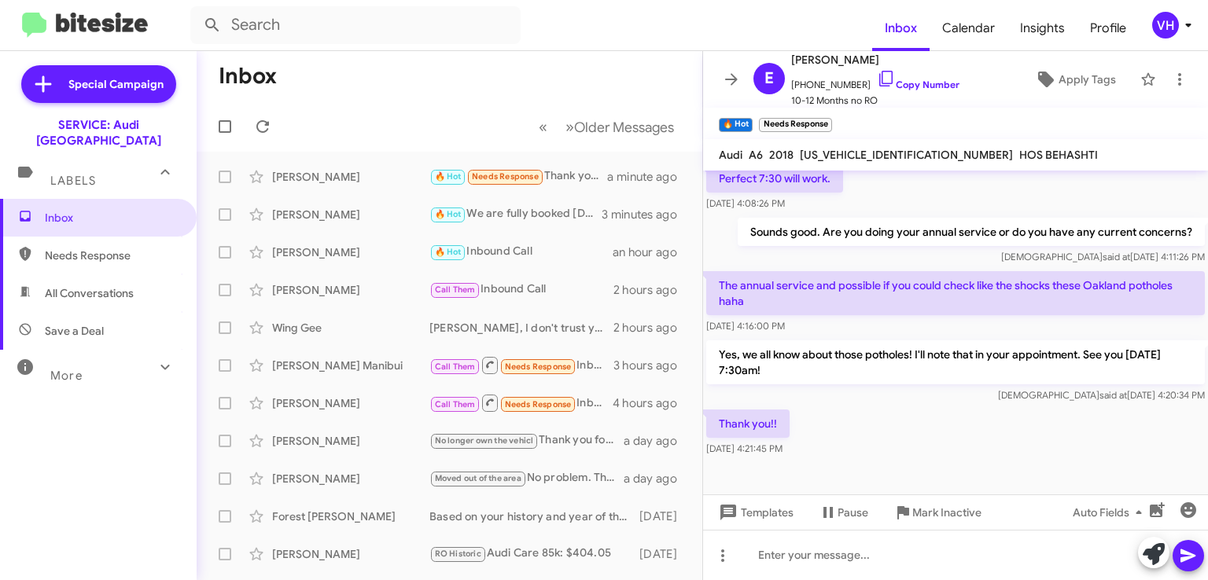
click at [1094, 75] on span "Apply Tags" at bounding box center [1087, 79] width 57 height 28
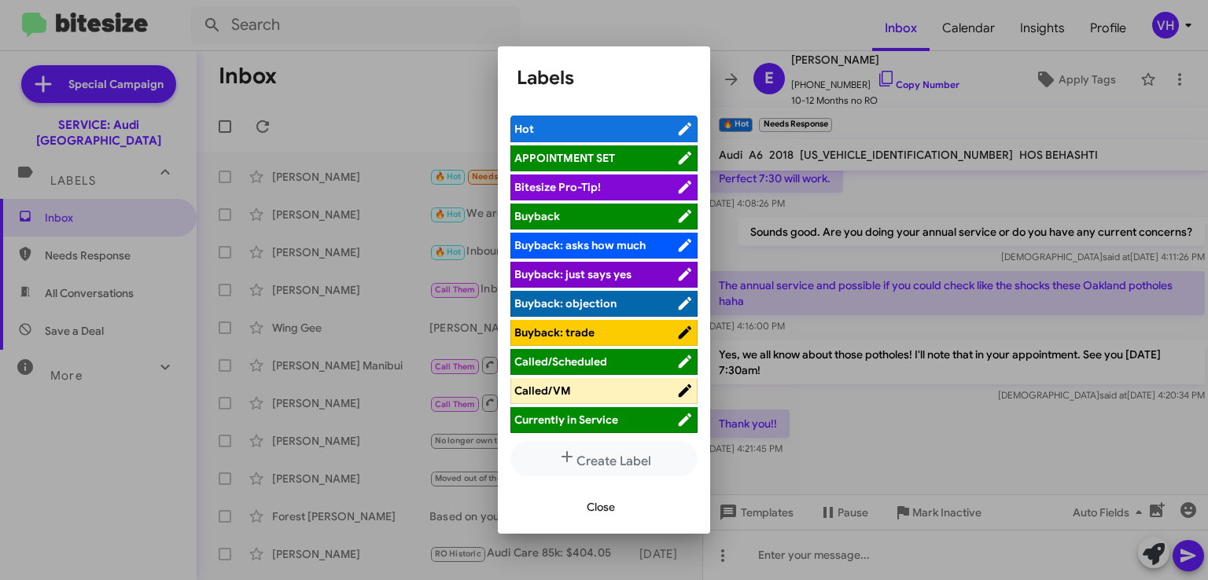
click at [632, 159] on span "APPOINTMENT SET" at bounding box center [595, 158] width 162 height 16
click at [603, 511] on span "Close" at bounding box center [601, 507] width 28 height 28
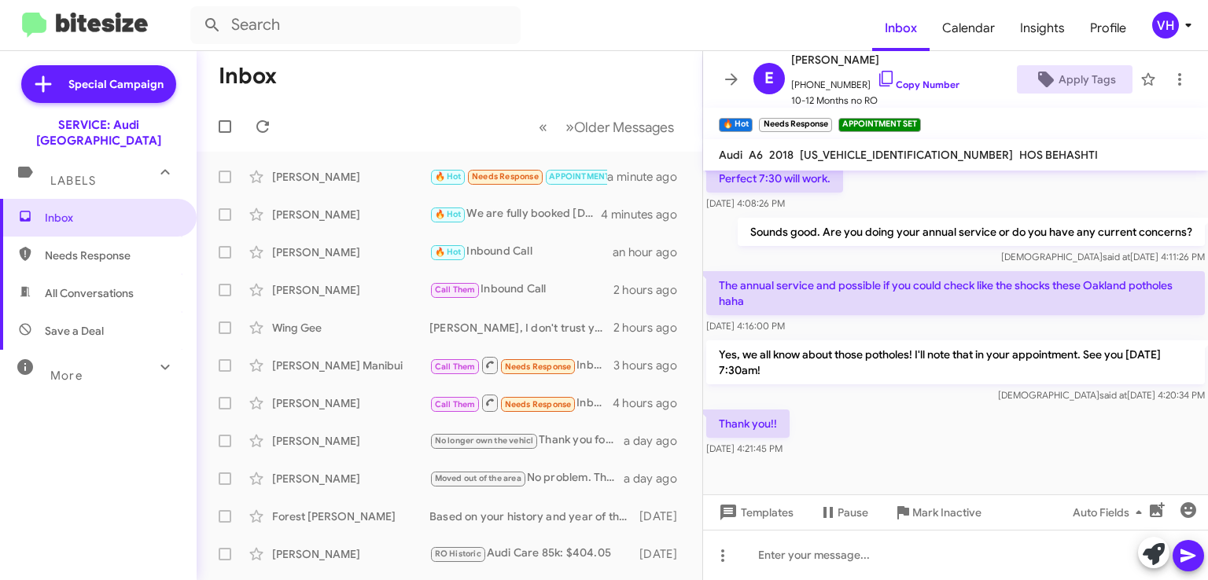
click at [827, 117] on span "×" at bounding box center [828, 117] width 9 height 19
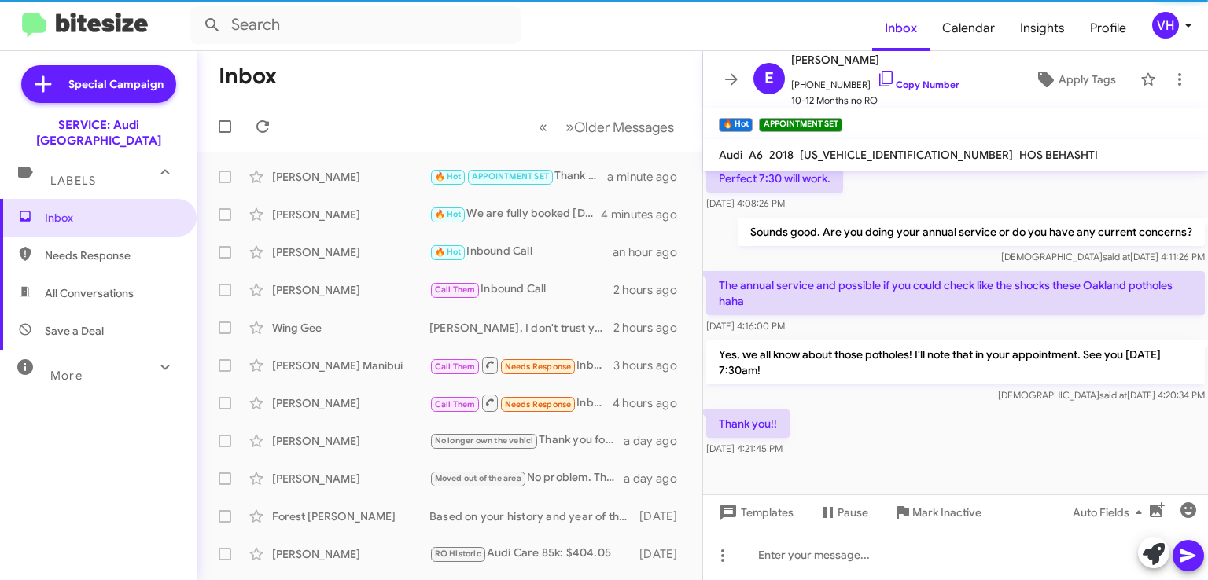
click at [931, 407] on div "Thank you!! [DATE] 4:21:45 PM" at bounding box center [955, 433] width 505 height 53
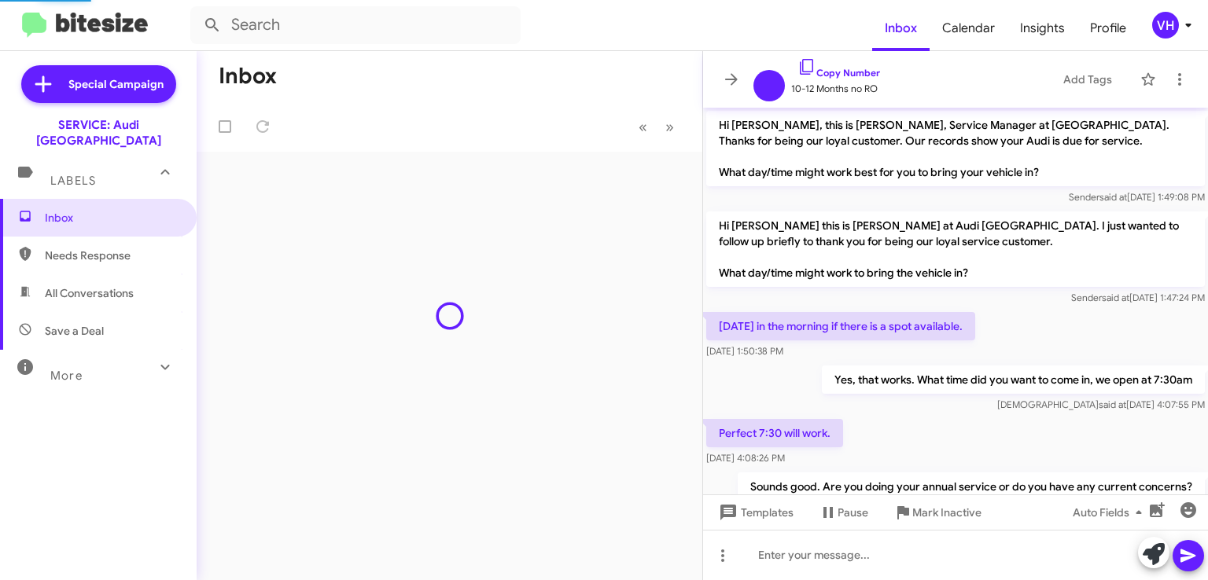
scroll to position [322, 0]
